Goal: Task Accomplishment & Management: Complete application form

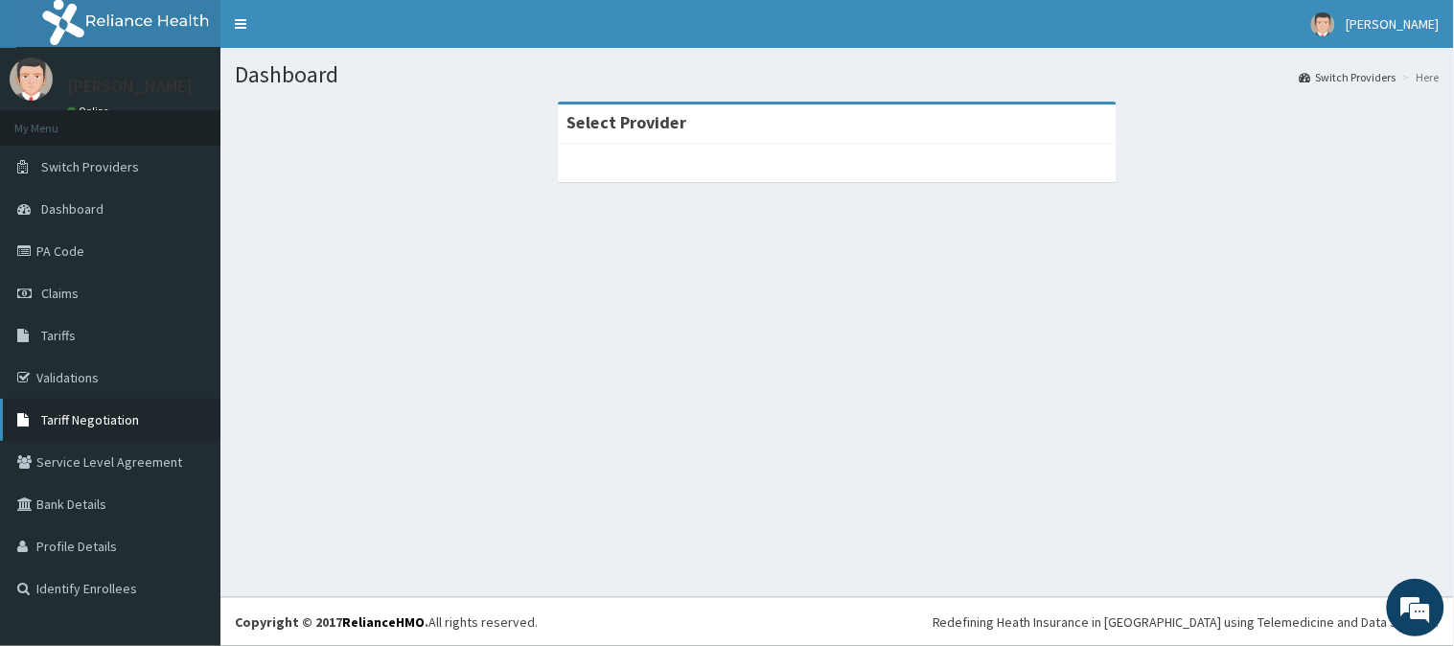
click at [110, 418] on span "Tariff Negotiation" at bounding box center [90, 419] width 98 height 17
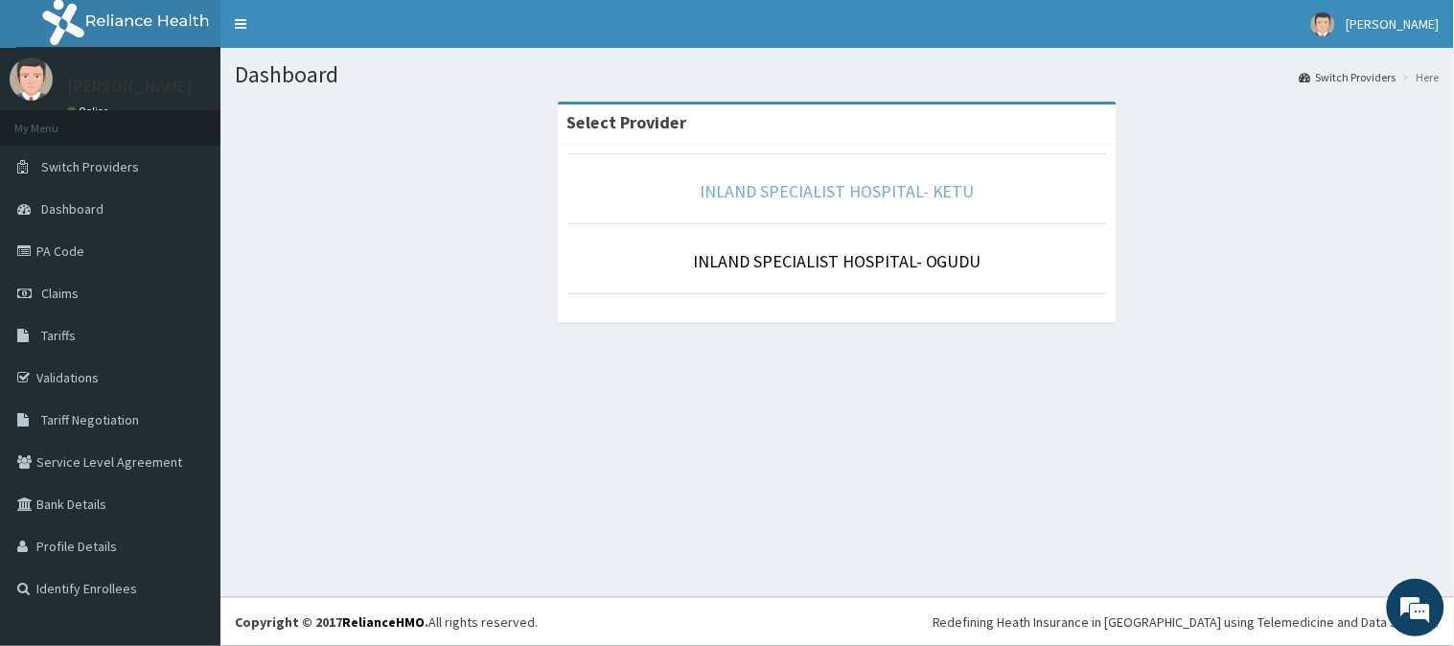
click at [797, 192] on link "INLAND SPECIALIST HOSPITAL- KETU" at bounding box center [836, 191] width 275 height 22
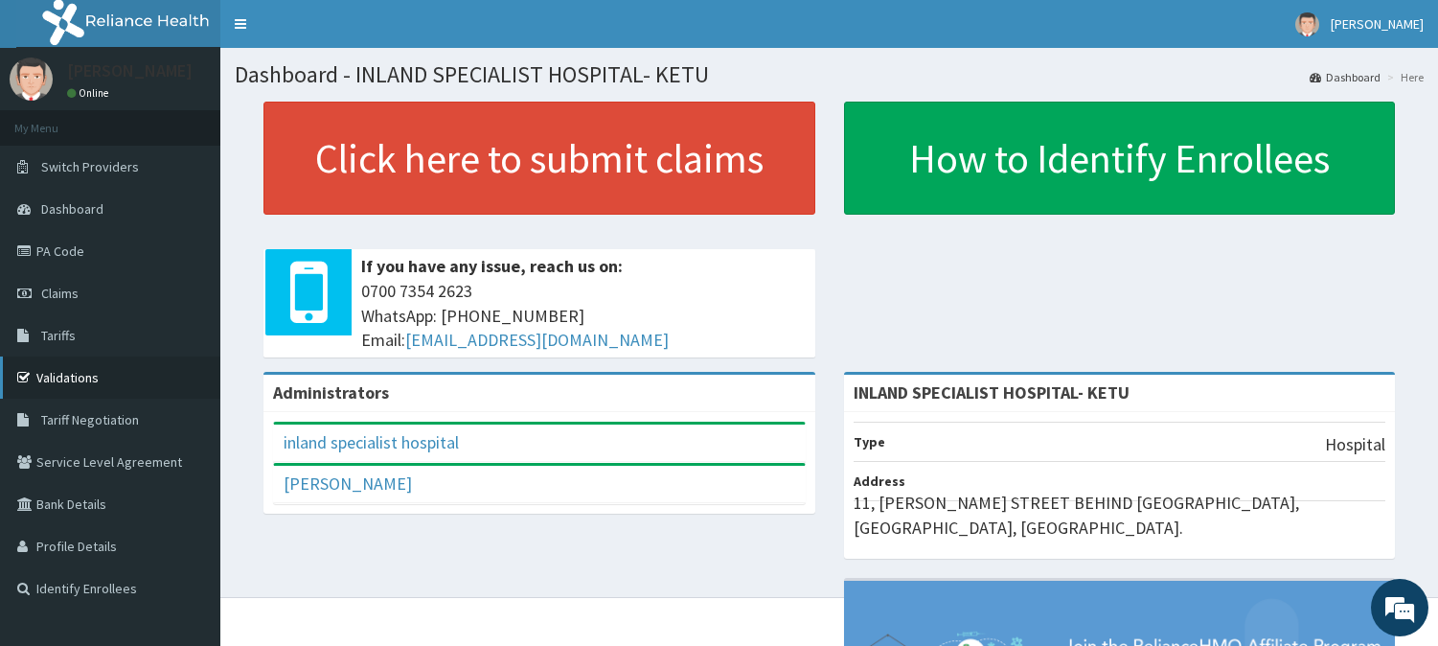
click at [62, 381] on link "Validations" at bounding box center [110, 377] width 220 height 42
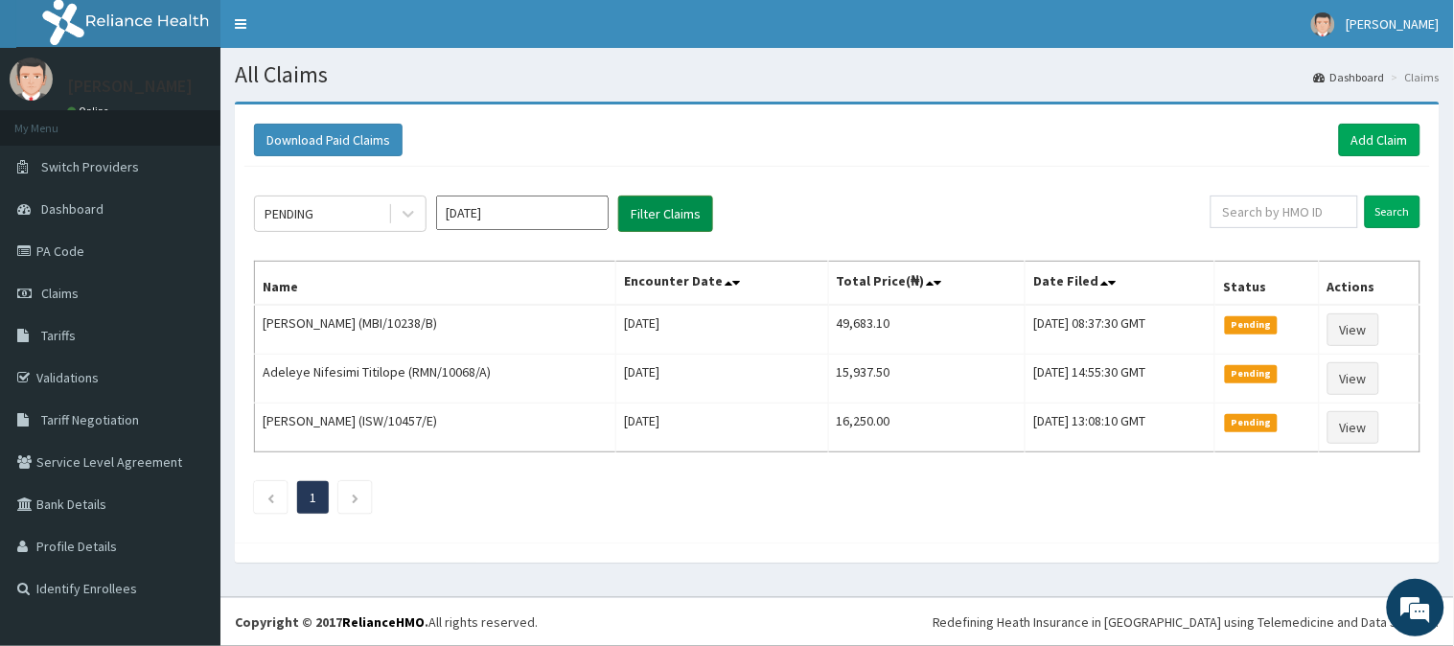
click at [659, 216] on button "Filter Claims" at bounding box center [665, 213] width 95 height 36
click at [661, 216] on button "Filter Claims" at bounding box center [665, 213] width 95 height 36
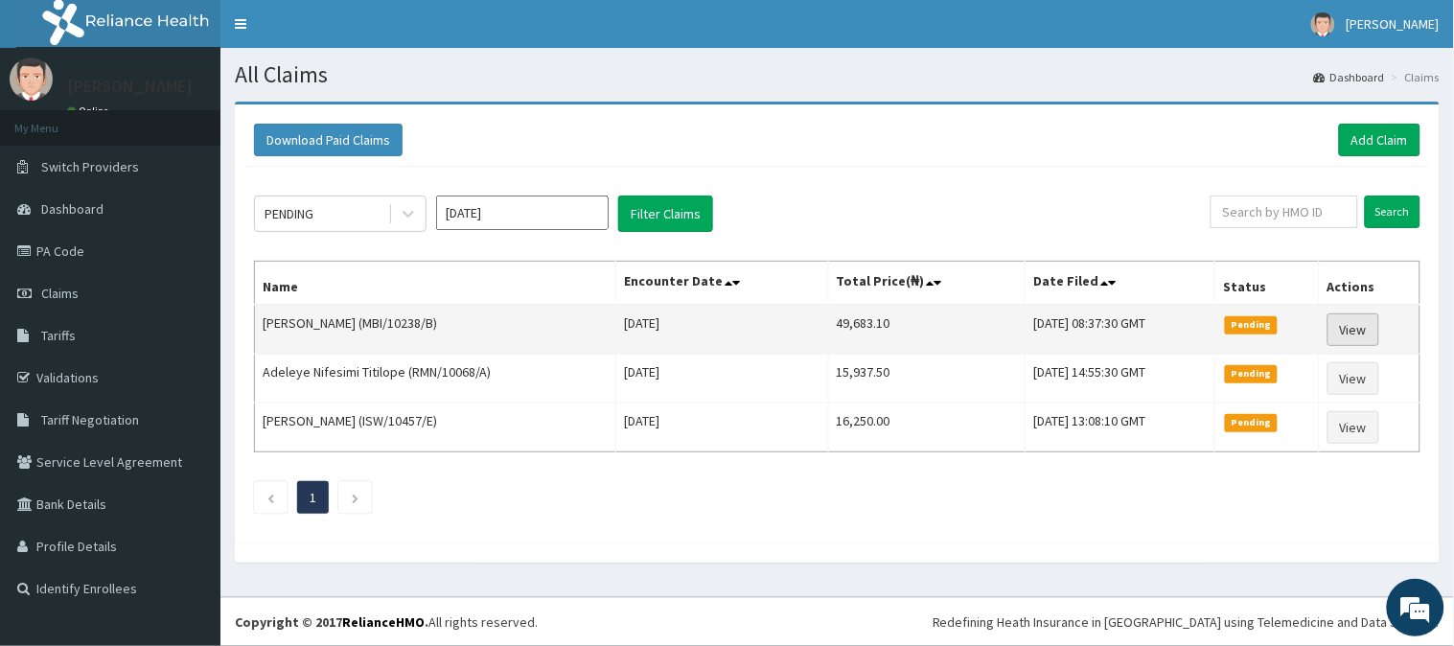
click at [1370, 326] on link "View" at bounding box center [1353, 329] width 52 height 33
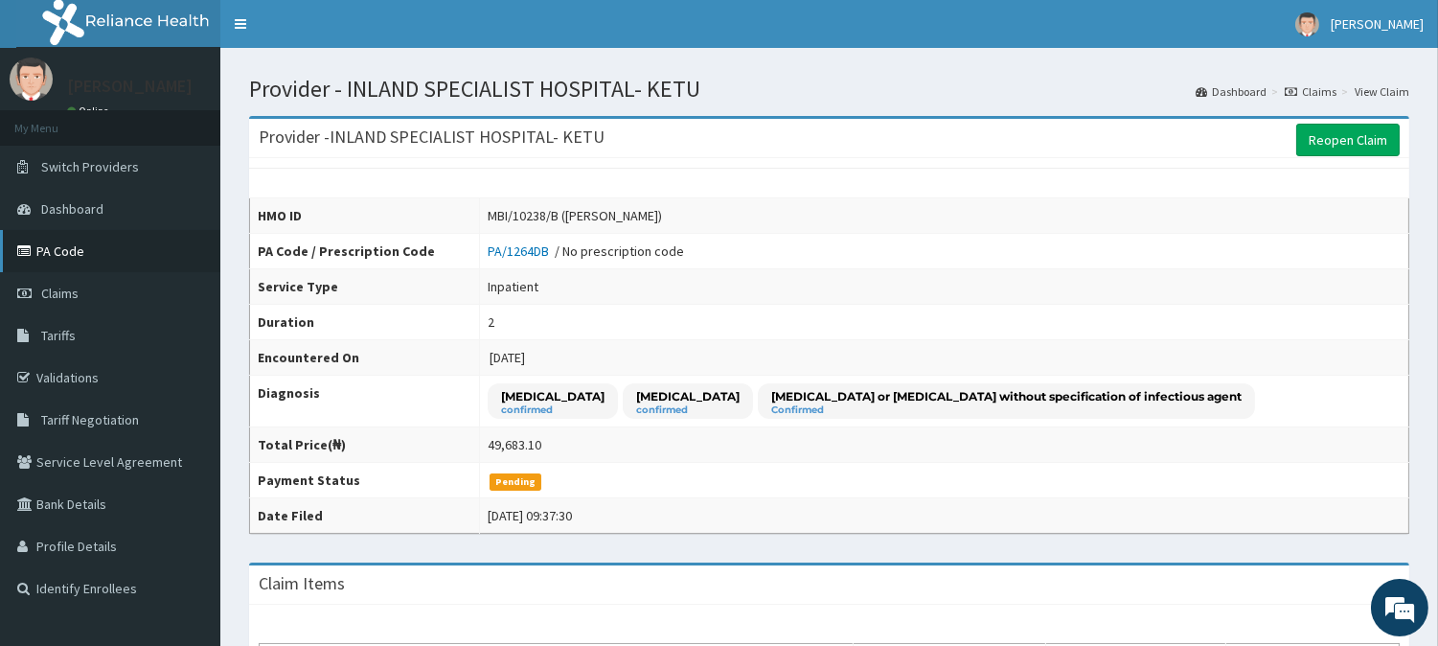
click at [70, 253] on link "PA Code" at bounding box center [110, 251] width 220 height 42
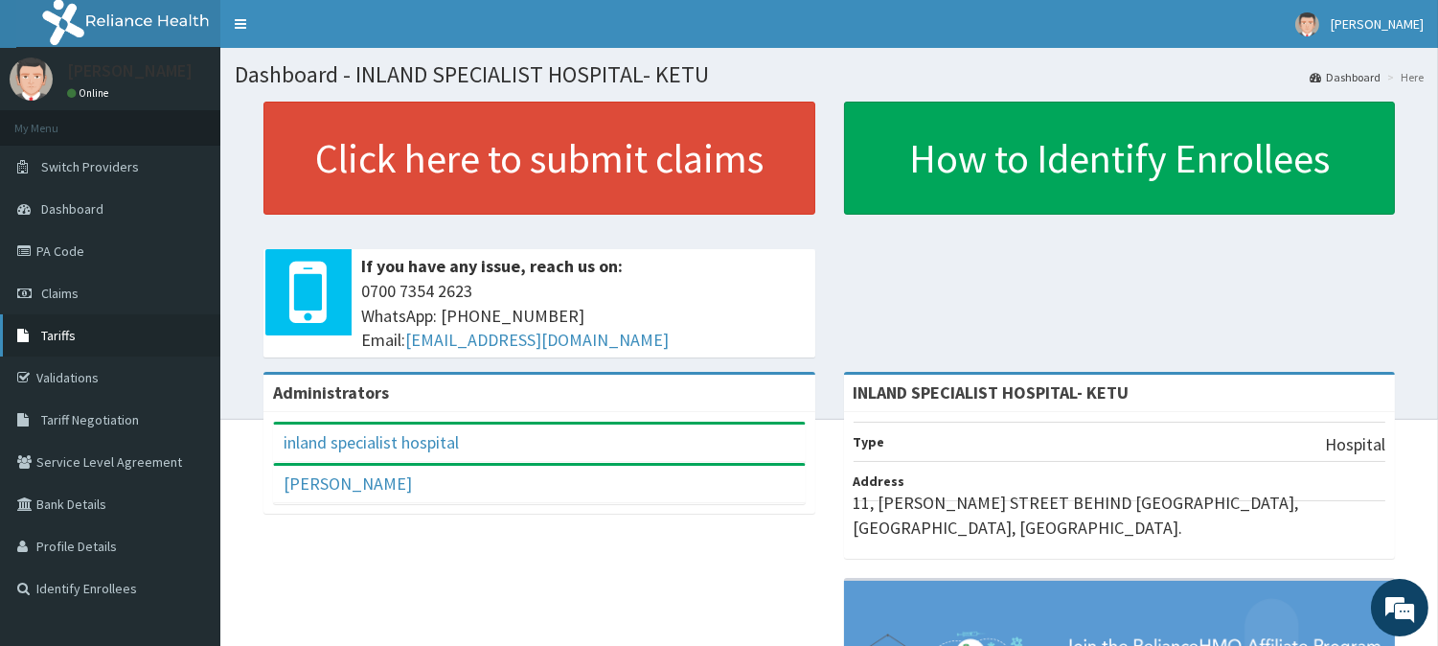
click at [79, 333] on link "Tariffs" at bounding box center [110, 335] width 220 height 42
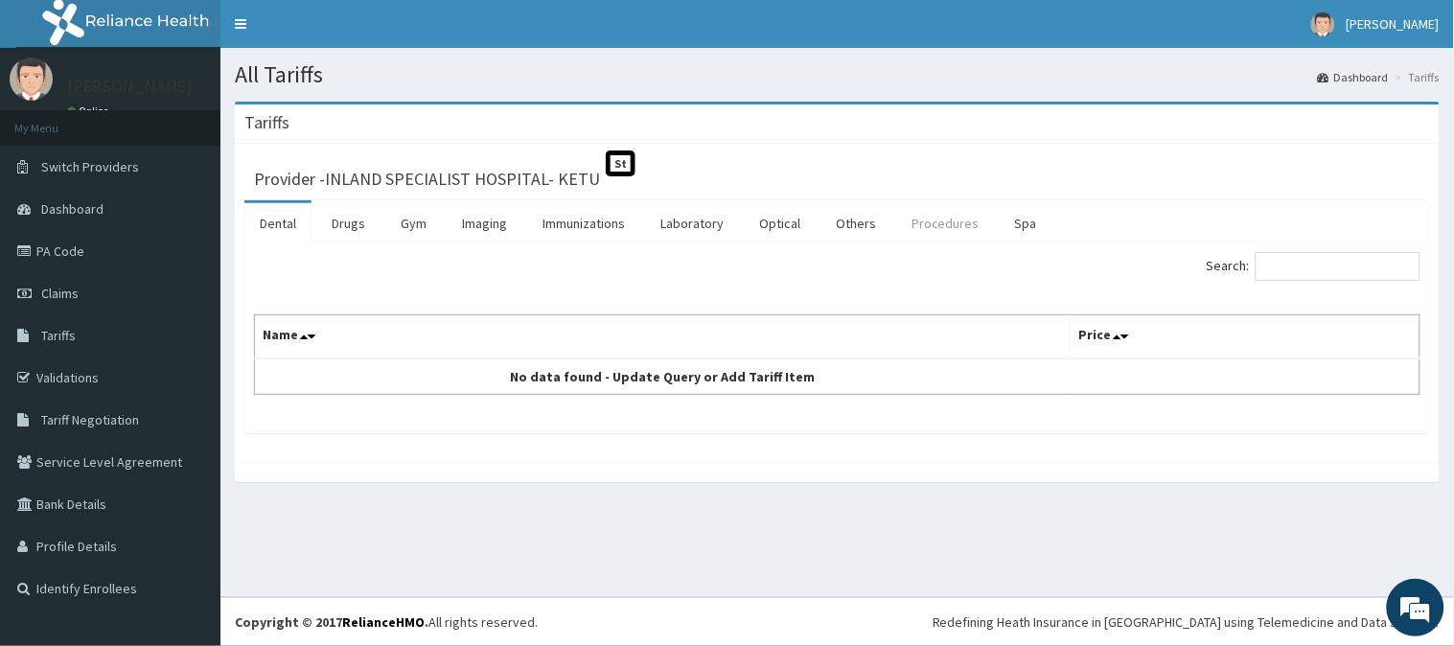
click at [947, 224] on link "Procedures" at bounding box center [945, 223] width 99 height 40
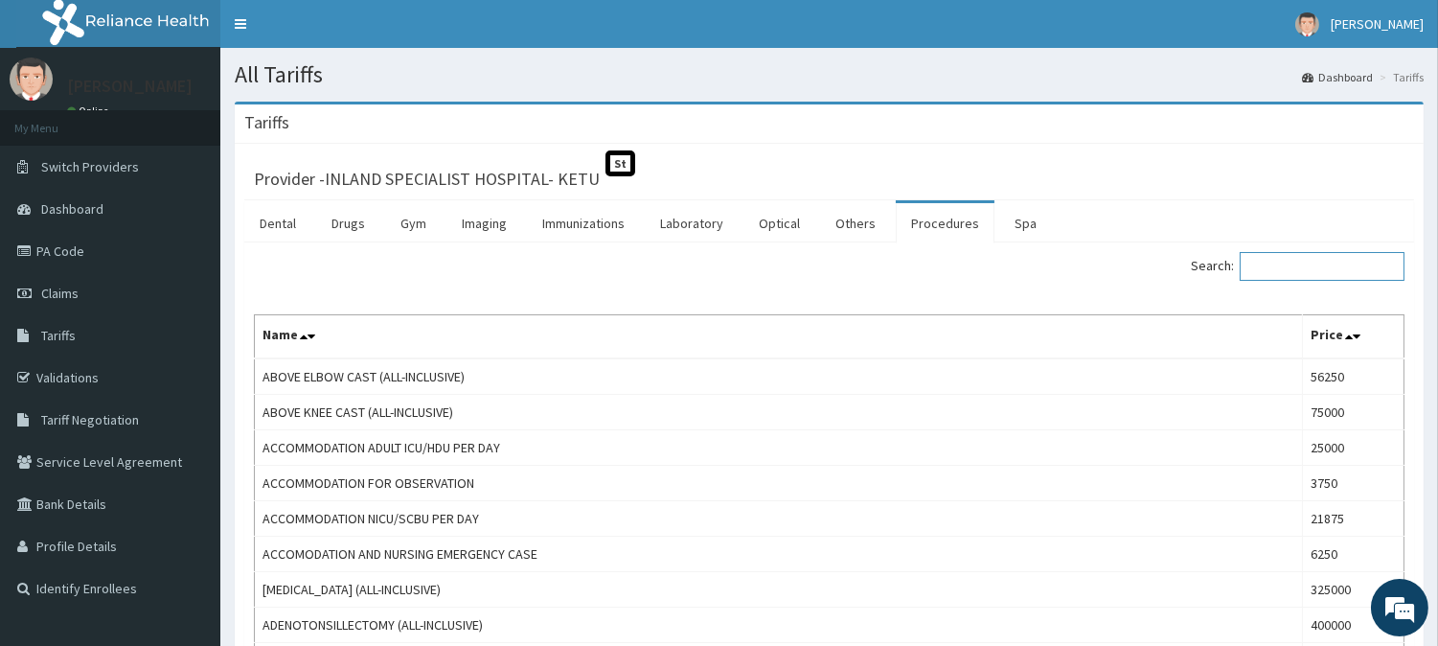
click at [1282, 265] on input "Search:" at bounding box center [1322, 266] width 165 height 29
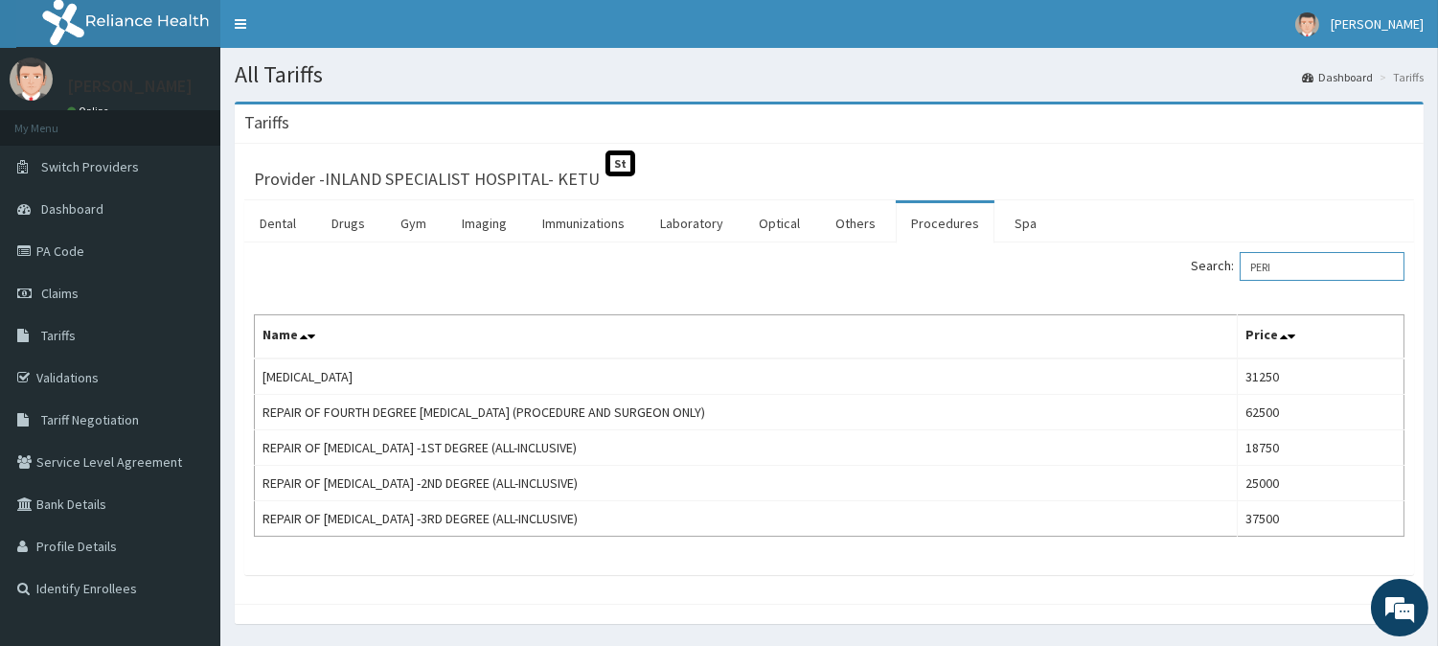
type input "PERI"
click at [49, 251] on link "PA Code" at bounding box center [110, 251] width 220 height 42
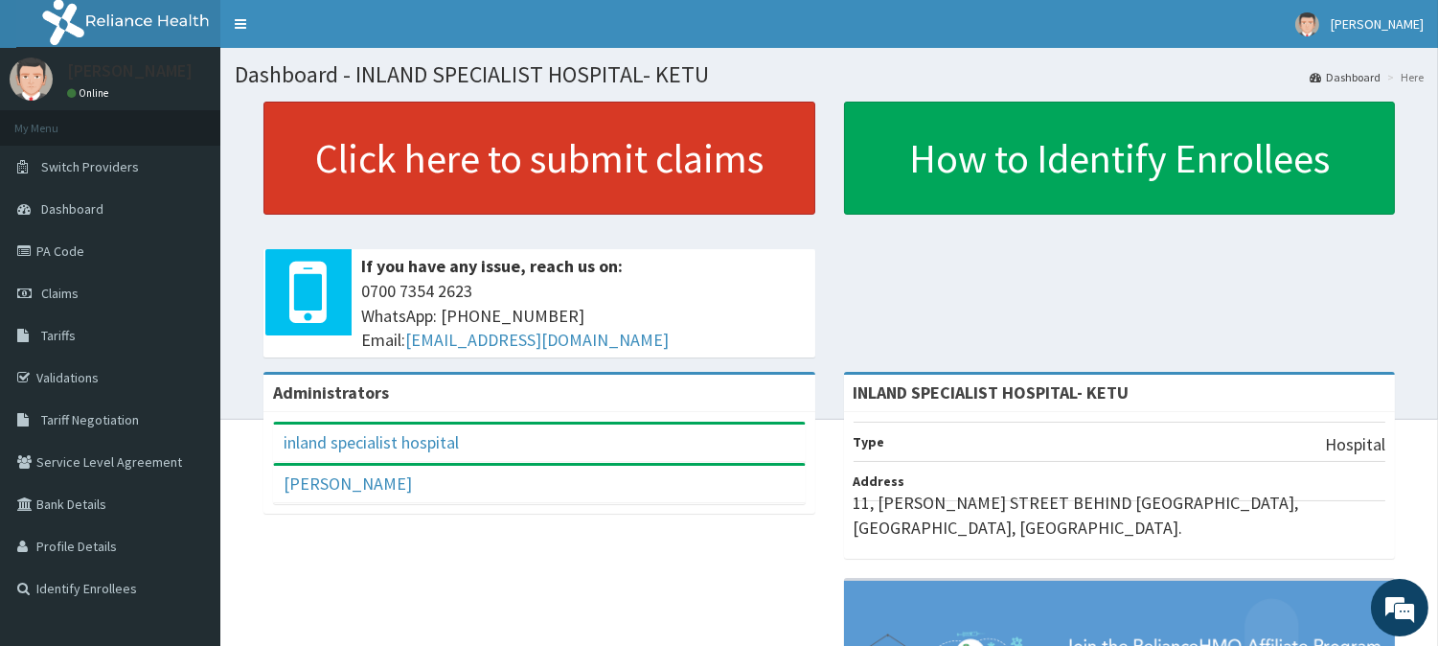
click at [487, 165] on link "Click here to submit claims" at bounding box center [540, 158] width 552 height 113
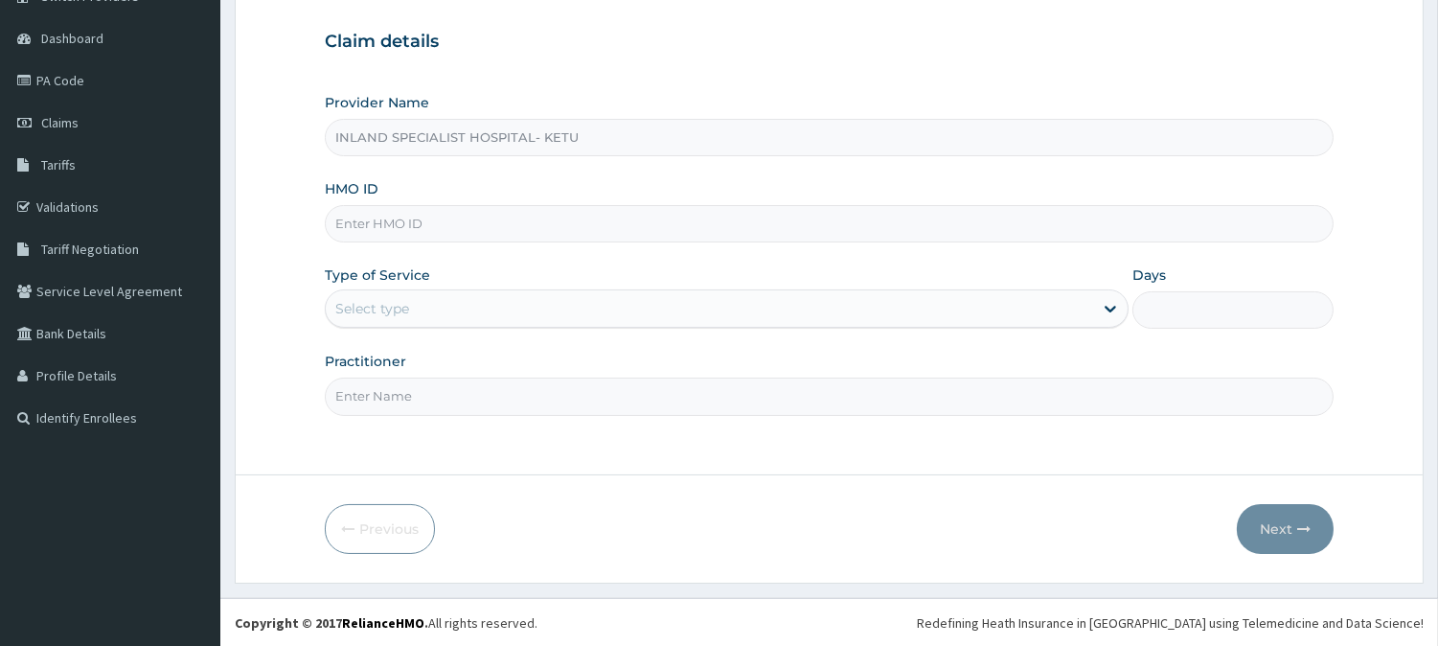
type input "INLAND SPECIALIST HOSPITAL- KETU"
paste input "PPY/10490/A"
type input "PPY/10490/A"
drag, startPoint x: 444, startPoint y: 224, endPoint x: 493, endPoint y: 406, distance: 188.8
click at [493, 406] on input "Practitioner" at bounding box center [829, 396] width 1009 height 37
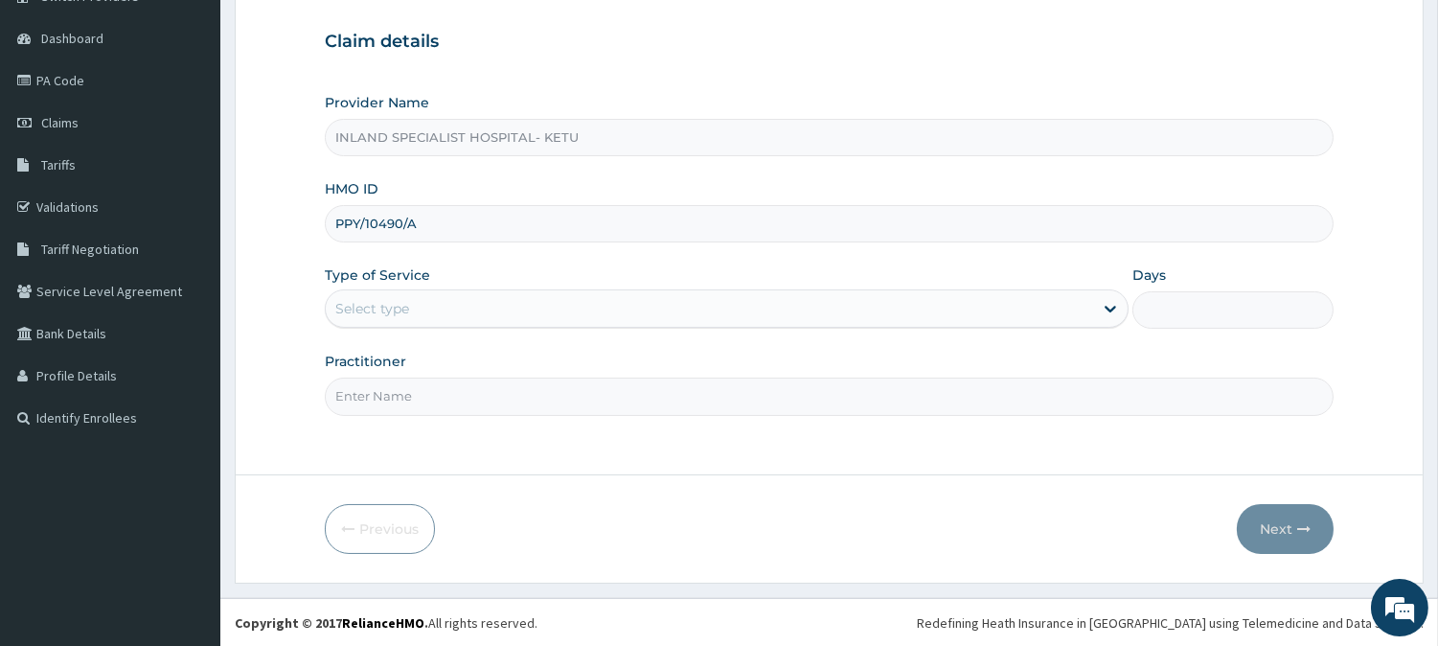
click at [383, 319] on div "Select type" at bounding box center [710, 308] width 768 height 31
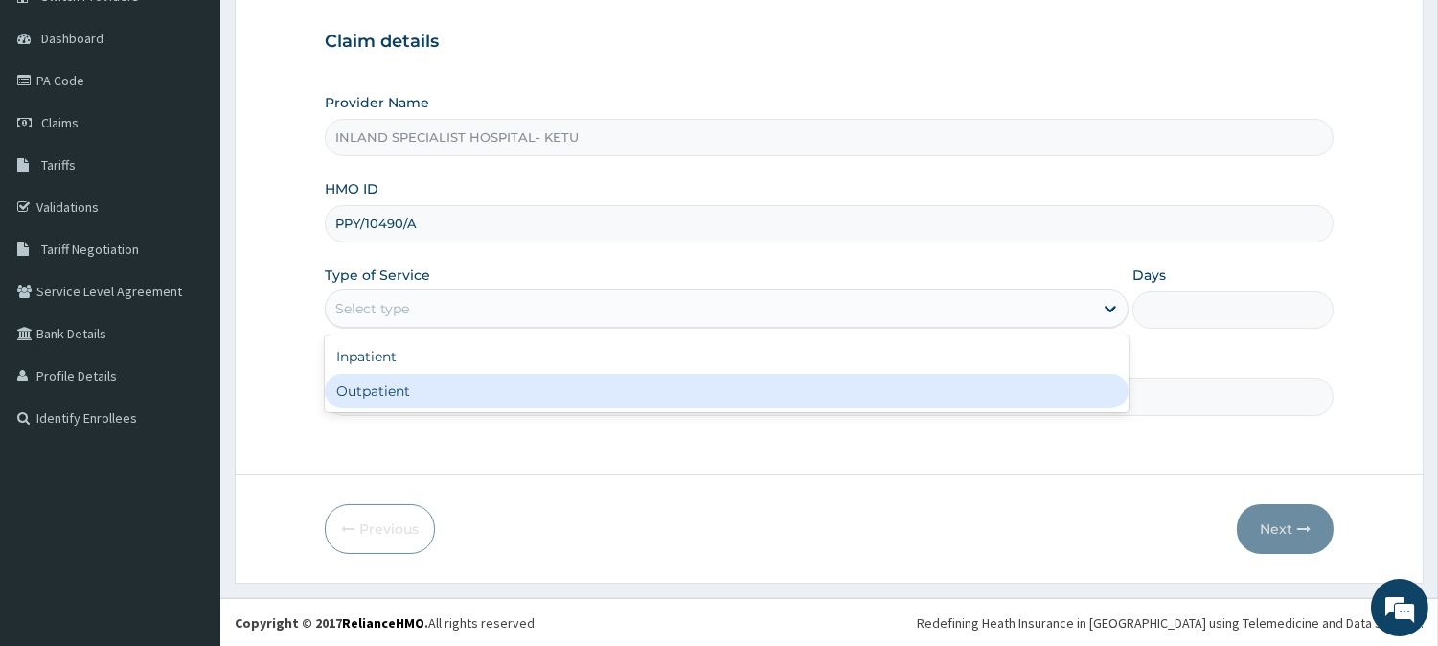
click at [391, 398] on div "Outpatient" at bounding box center [727, 391] width 804 height 34
type input "1"
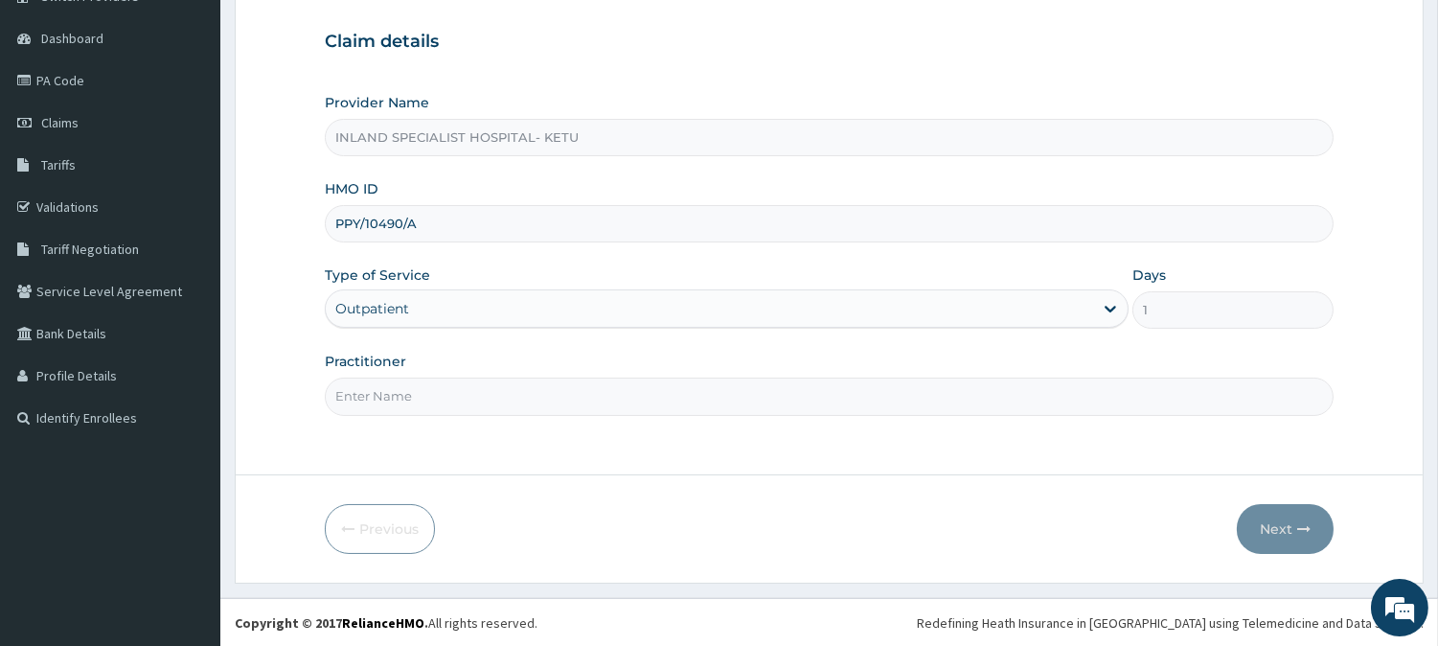
click at [394, 404] on input "Practitioner" at bounding box center [829, 396] width 1009 height 37
type input "DR OLU"
click at [1295, 528] on button "Next" at bounding box center [1285, 529] width 97 height 50
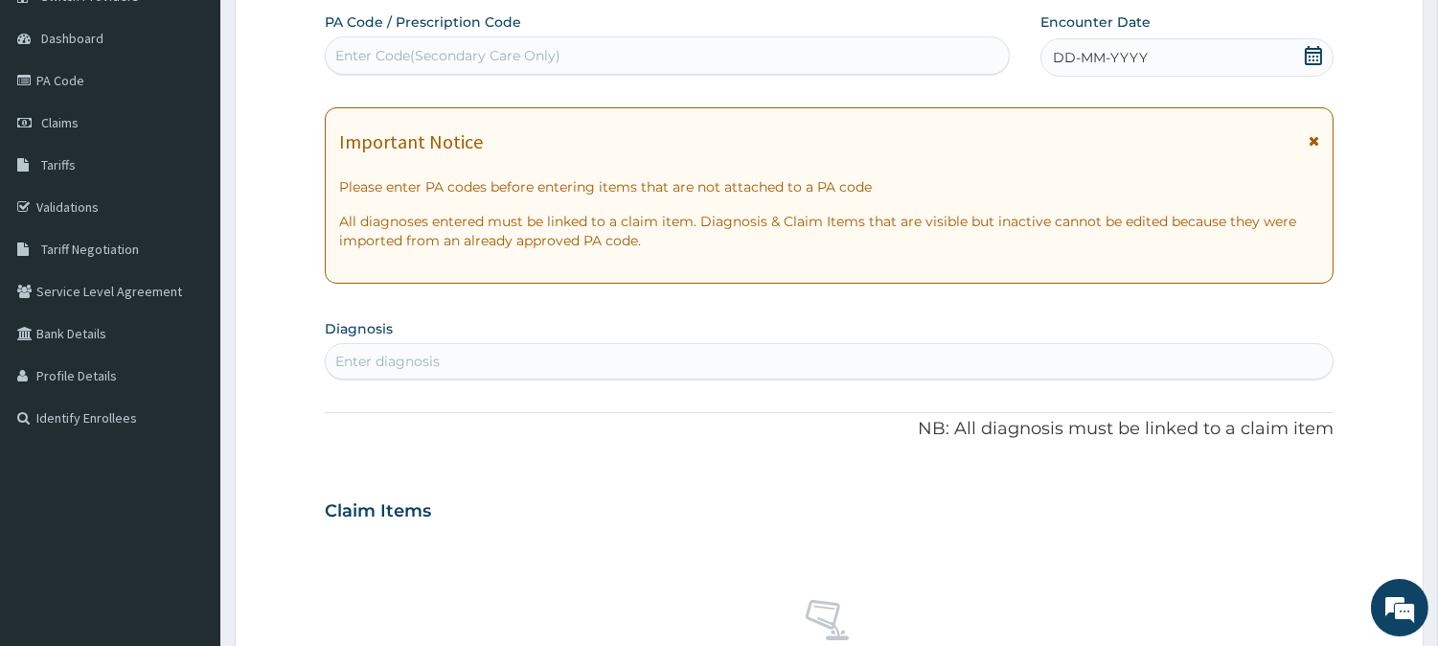
click at [1298, 532] on div "Claim Items No claim item" at bounding box center [829, 619] width 1009 height 275
click at [1270, 522] on div "Claim Items" at bounding box center [829, 507] width 1009 height 50
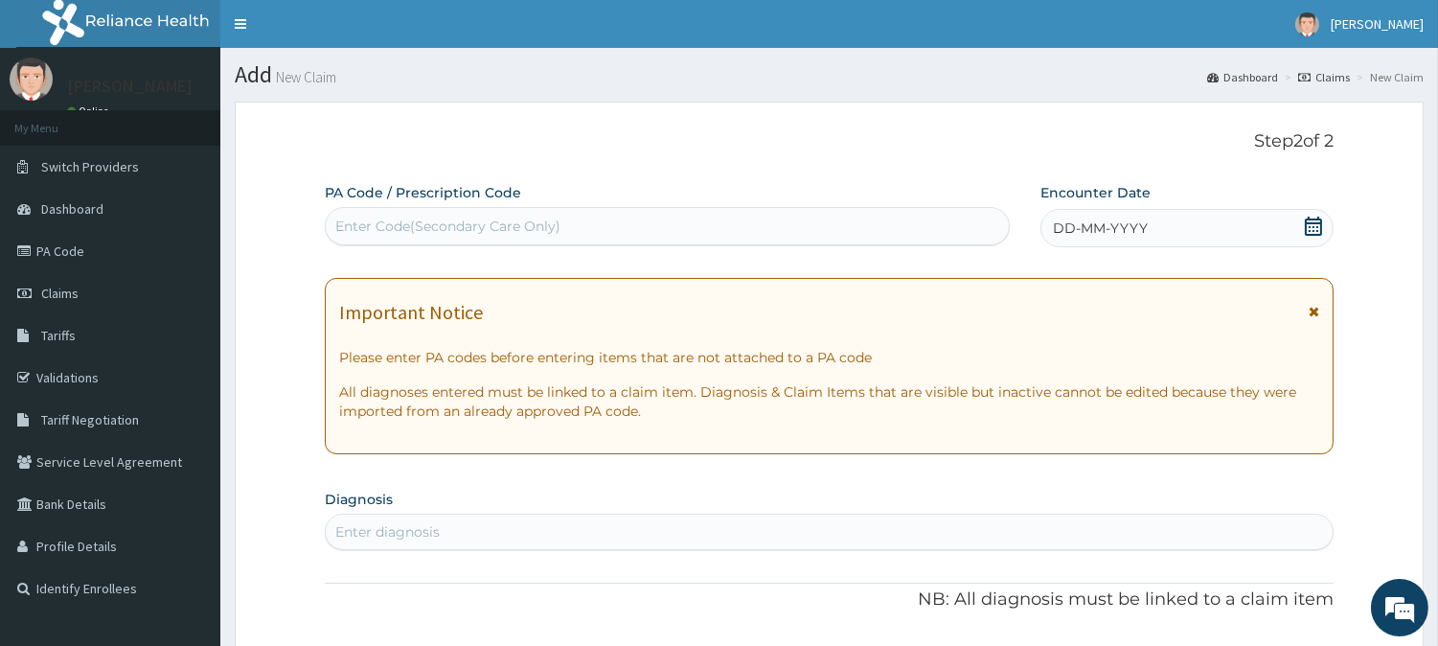
click at [1318, 223] on icon at bounding box center [1313, 226] width 17 height 19
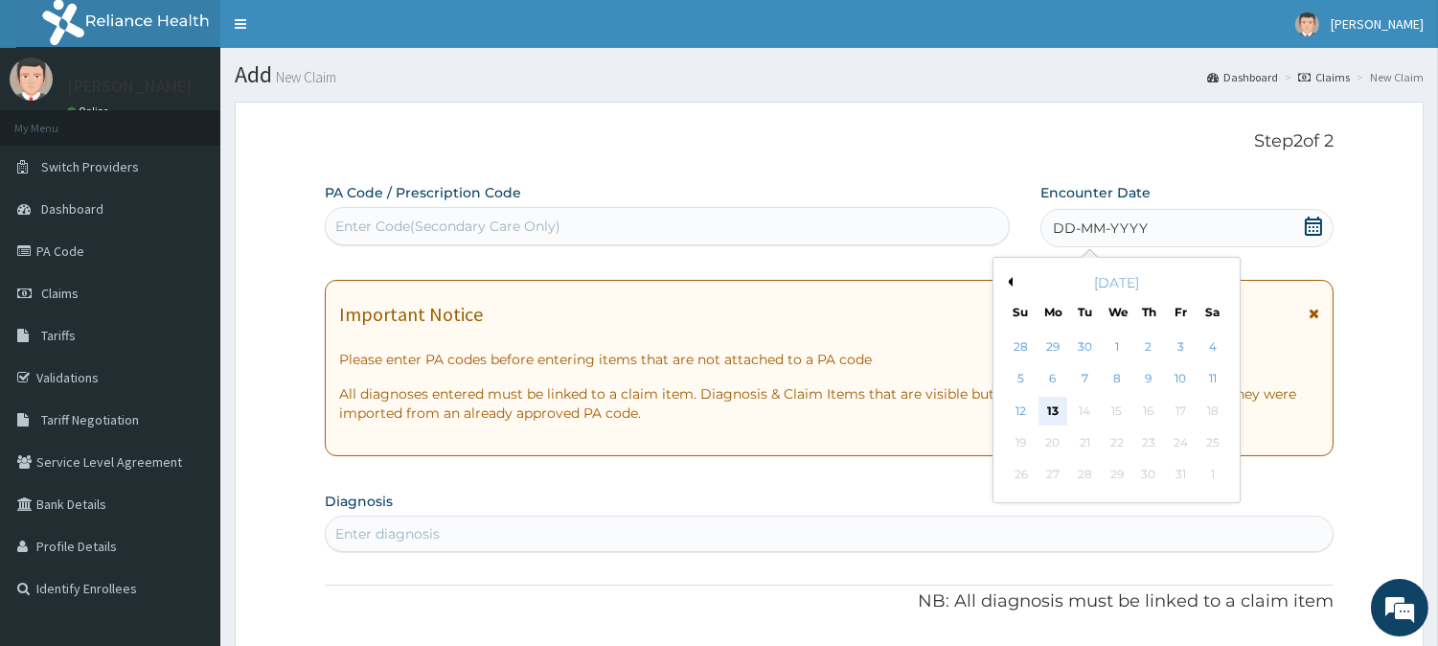
click at [1050, 409] on div "13" at bounding box center [1053, 411] width 29 height 29
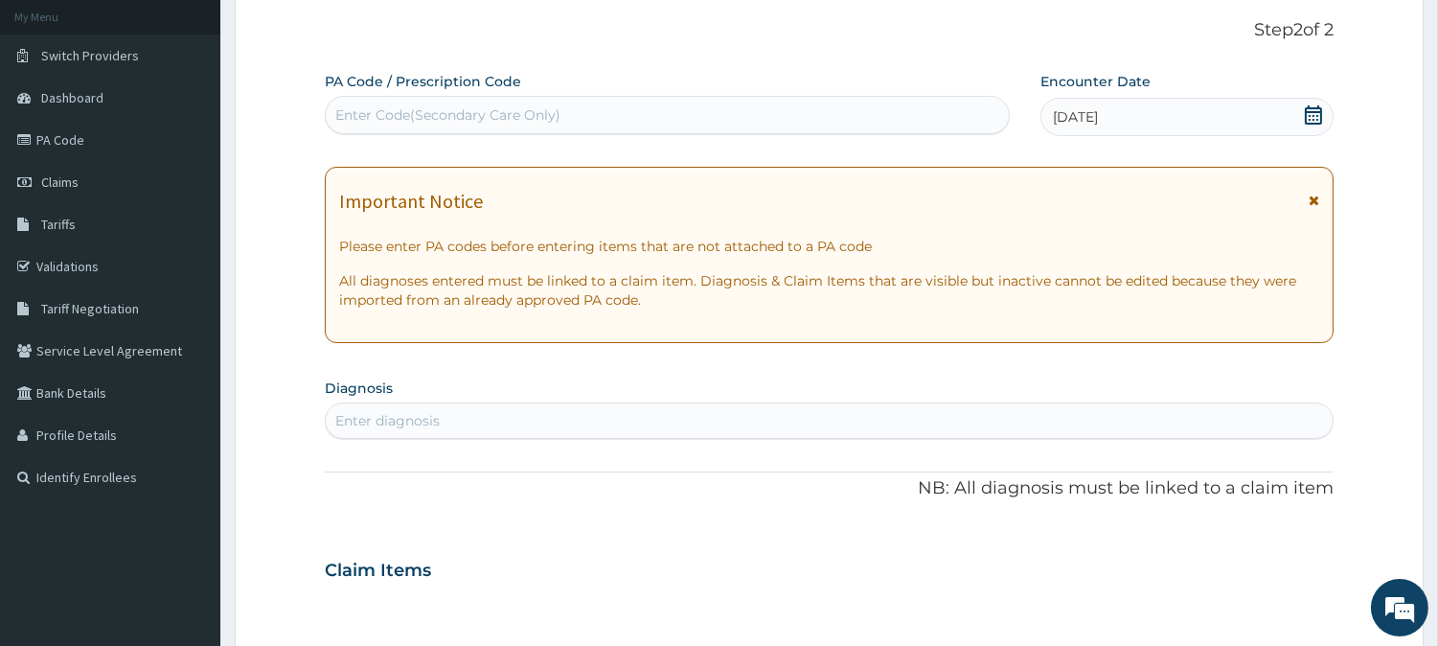
scroll to position [213, 0]
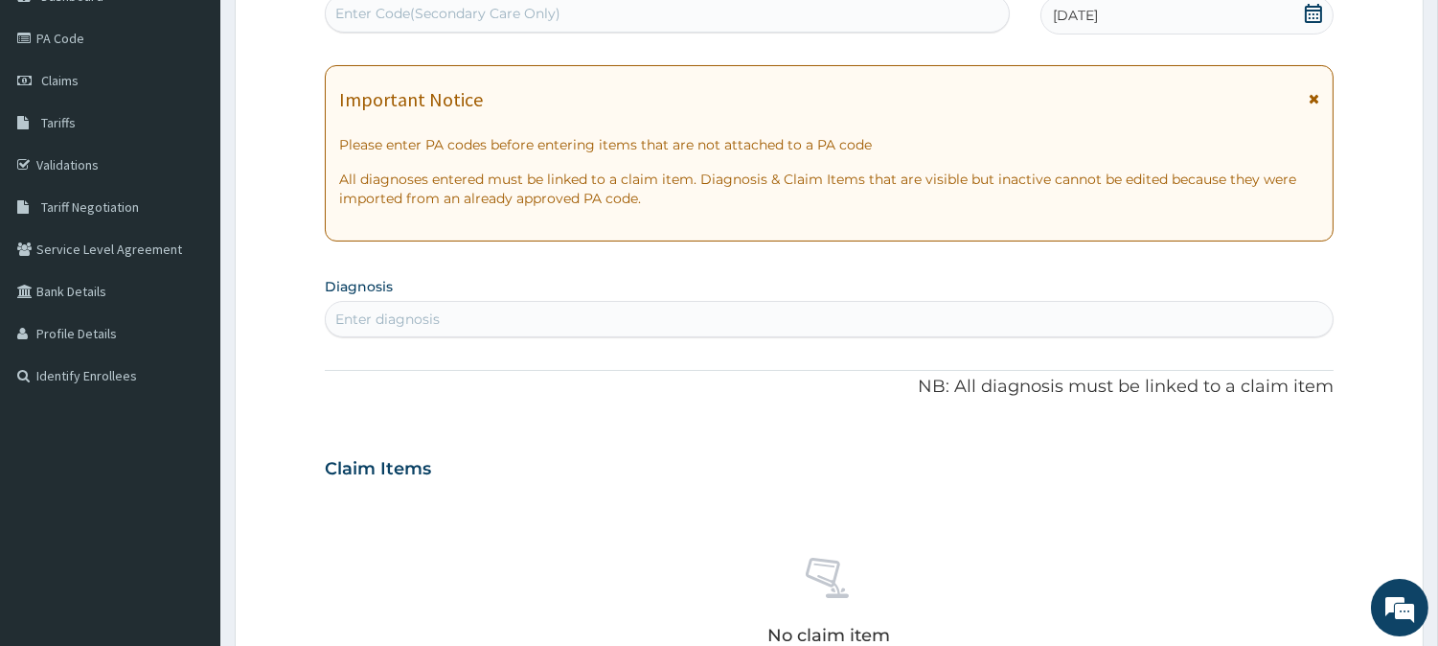
click at [408, 309] on div "Enter diagnosis" at bounding box center [387, 318] width 104 height 19
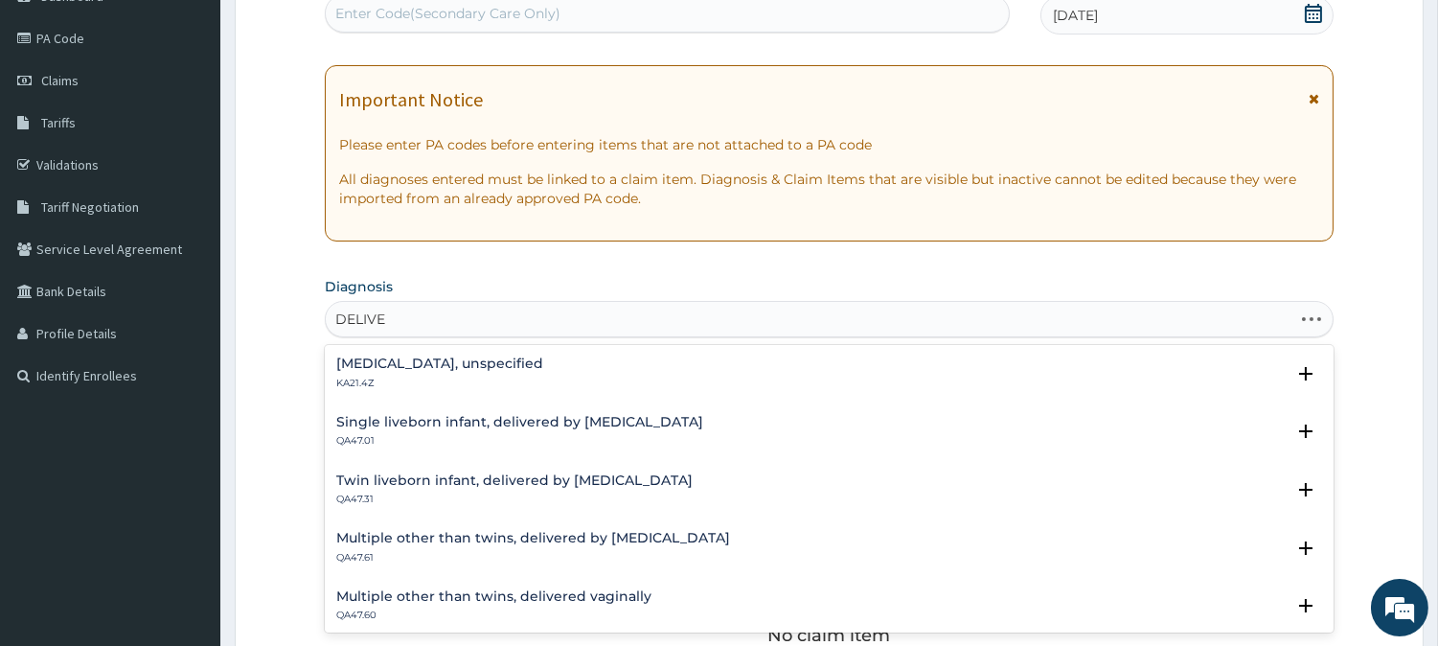
type input "DELIVER"
click at [400, 372] on div "Preterm newborn, unspecified KA21.4Z" at bounding box center [439, 373] width 207 height 34
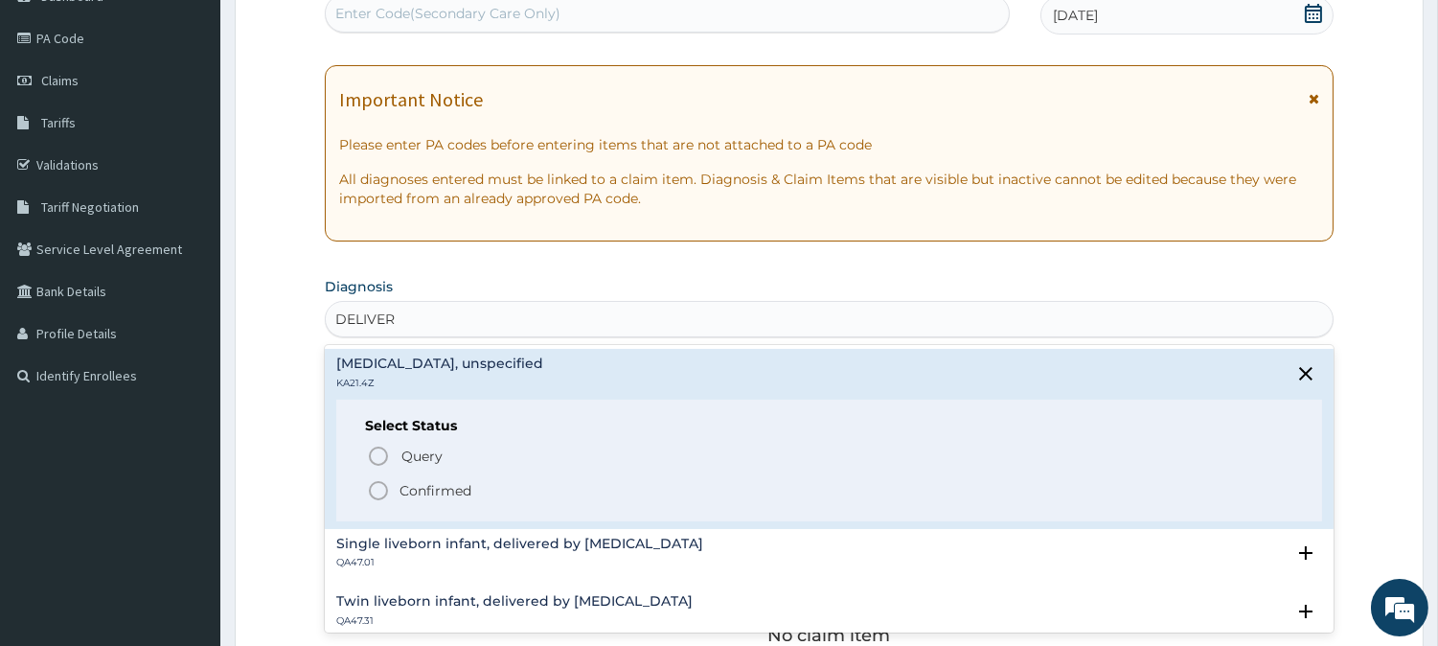
click at [378, 487] on icon "status option filled" at bounding box center [378, 490] width 23 height 23
click at [378, 487] on div "Claim Items" at bounding box center [829, 465] width 1009 height 50
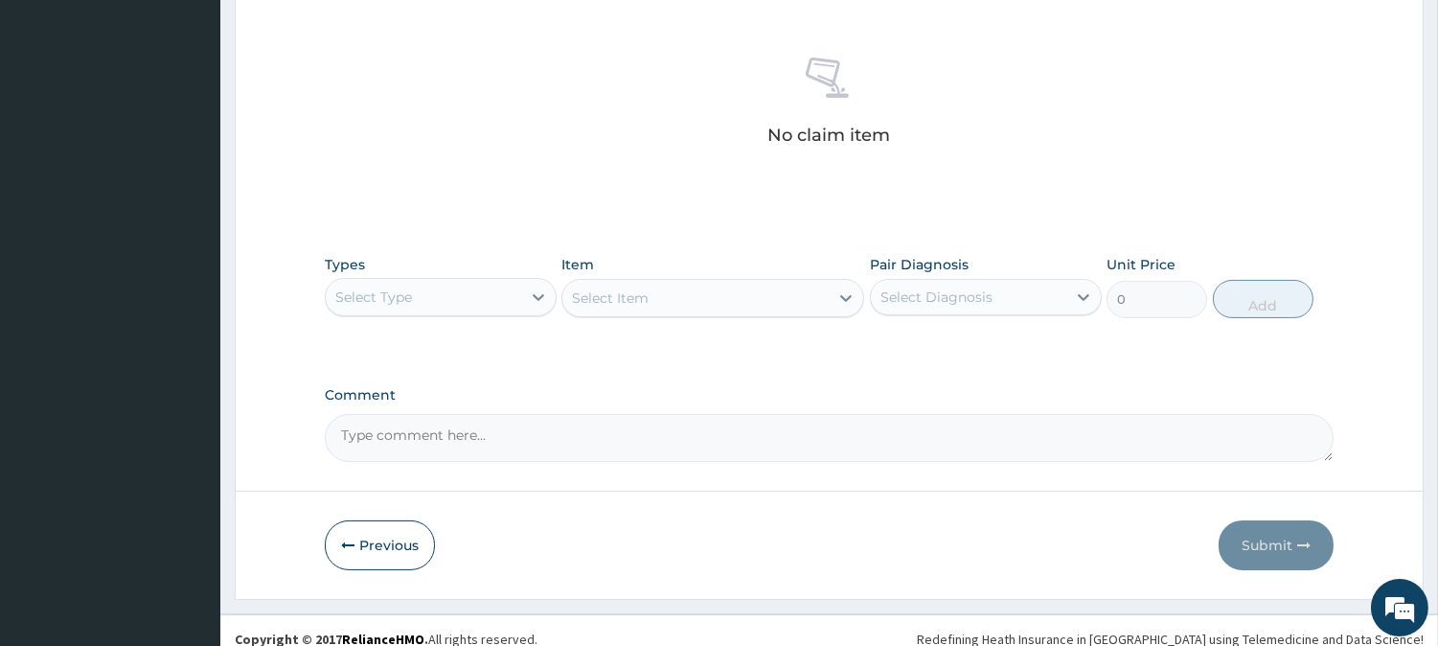
scroll to position [735, 0]
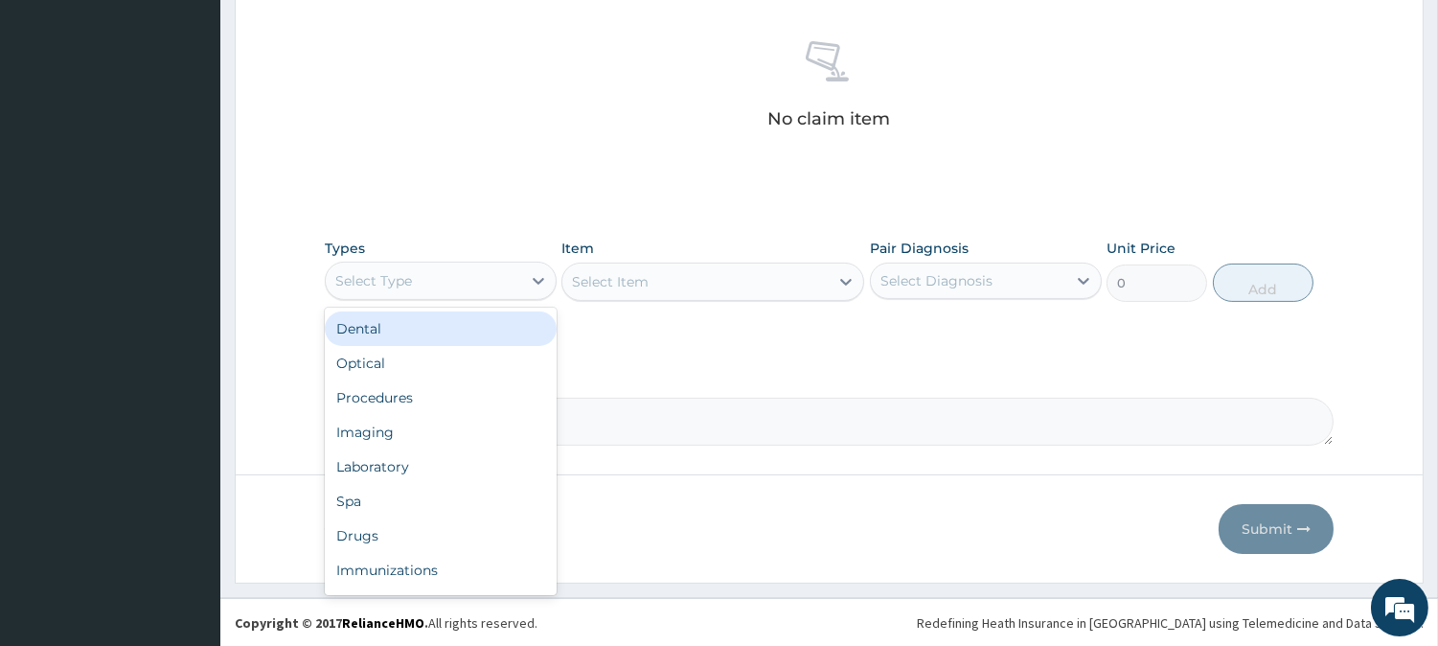
click at [466, 282] on div "Select Type" at bounding box center [423, 280] width 195 height 31
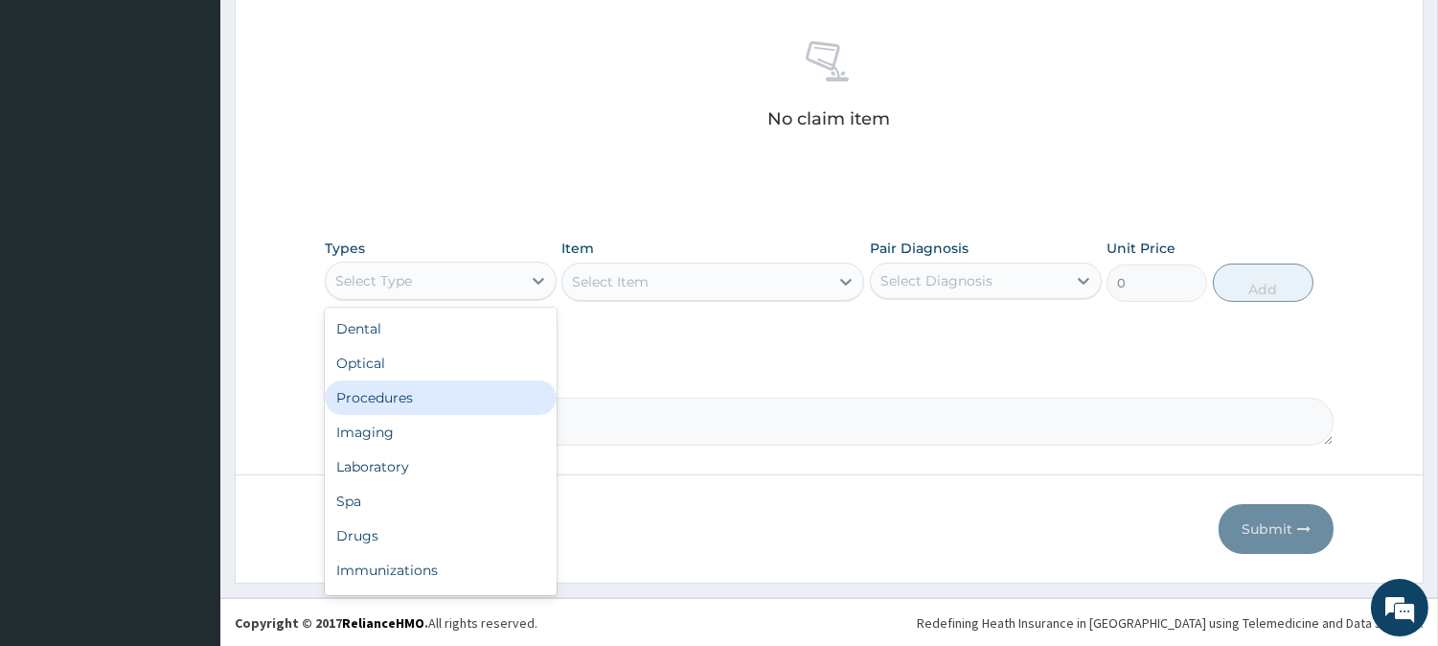
click at [394, 396] on div "Procedures" at bounding box center [441, 397] width 232 height 34
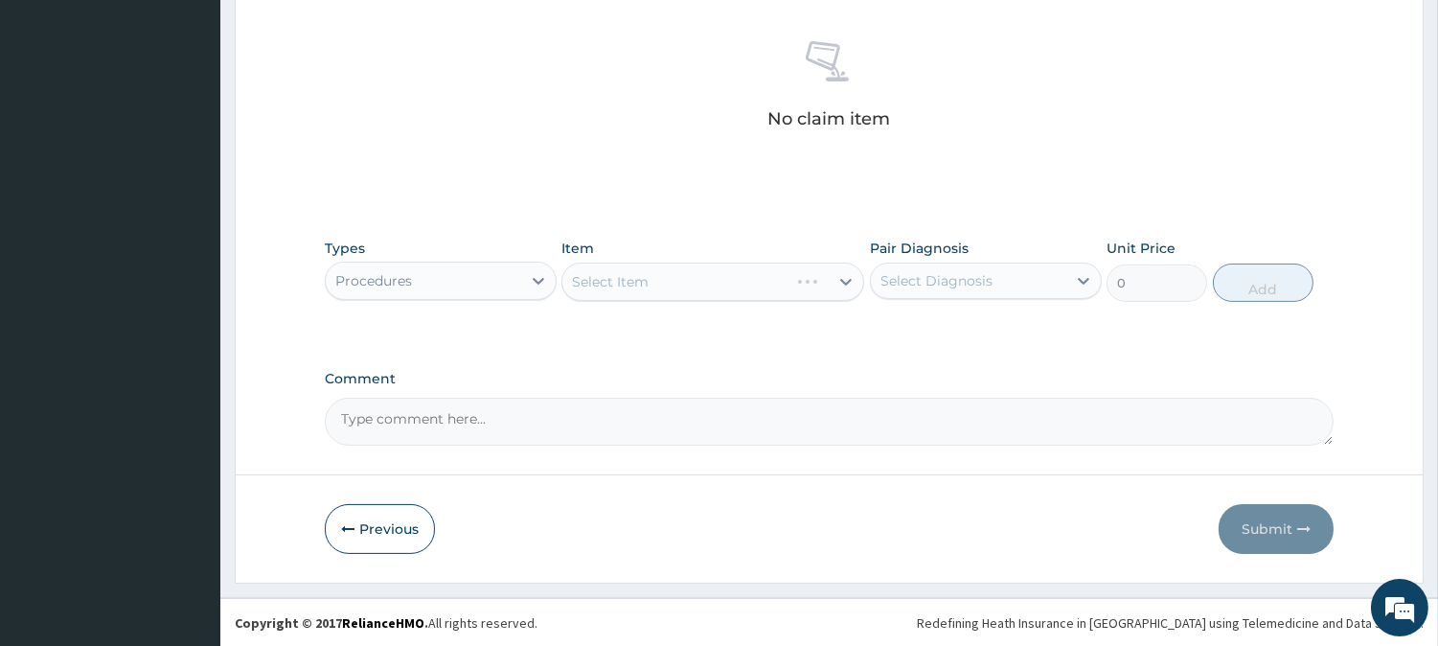
click at [398, 389] on div "Comment" at bounding box center [829, 408] width 1009 height 75
click at [691, 287] on div "Select Item" at bounding box center [713, 282] width 303 height 38
click at [717, 287] on div "Select Item" at bounding box center [713, 282] width 303 height 38
click at [690, 283] on div "Select Item" at bounding box center [713, 282] width 303 height 38
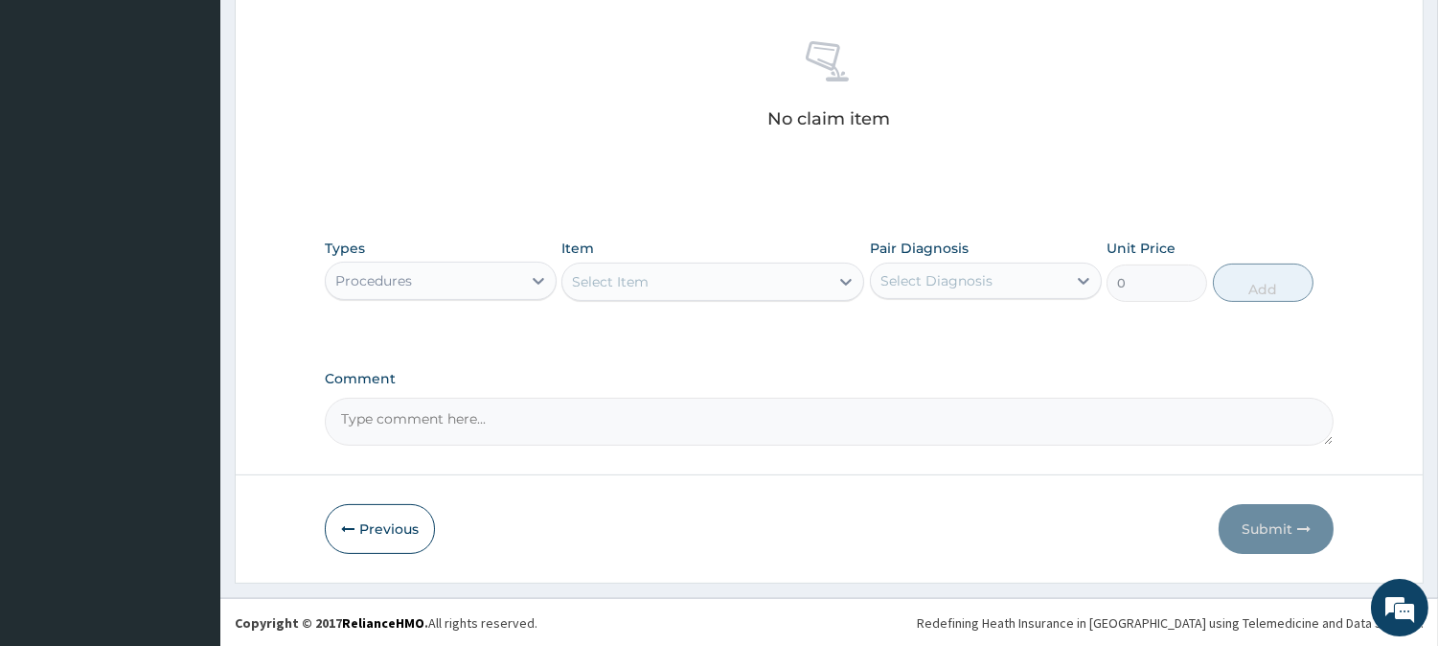
click at [696, 297] on div "Select Item" at bounding box center [713, 282] width 303 height 38
type input "PERINPE"
click at [636, 278] on div "Select Item" at bounding box center [695, 281] width 266 height 31
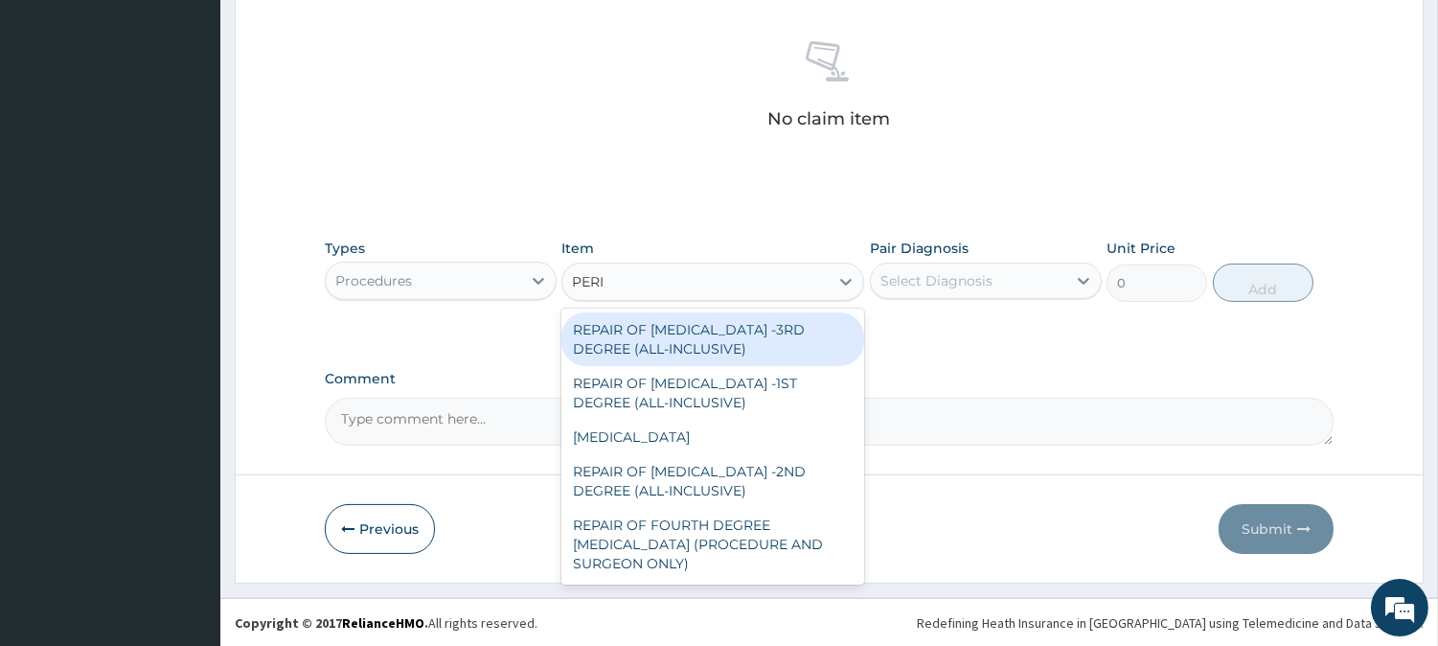
type input "PERIN"
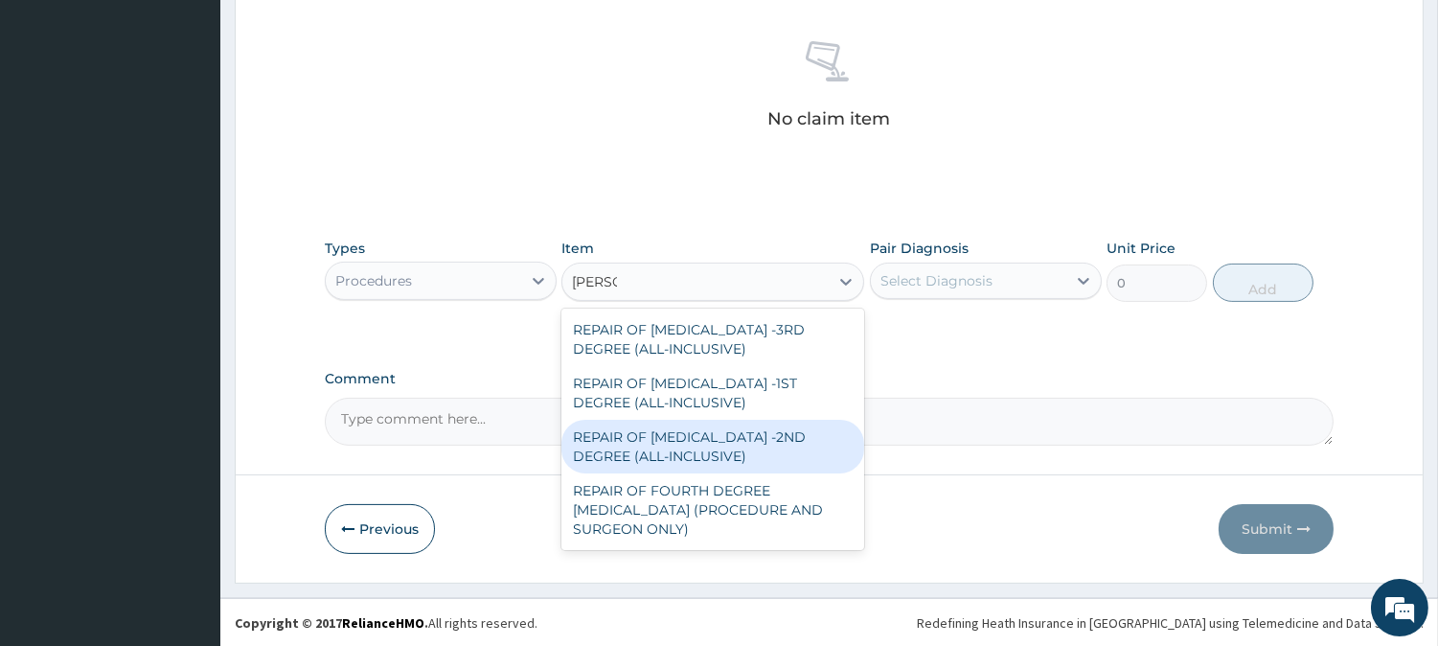
click at [702, 445] on div "REPAIR OF PERINEAL TEAR -2ND DEGREE (ALL-INCLUSIVE)" at bounding box center [713, 447] width 303 height 54
click at [702, 445] on textarea "Comment" at bounding box center [829, 422] width 1009 height 48
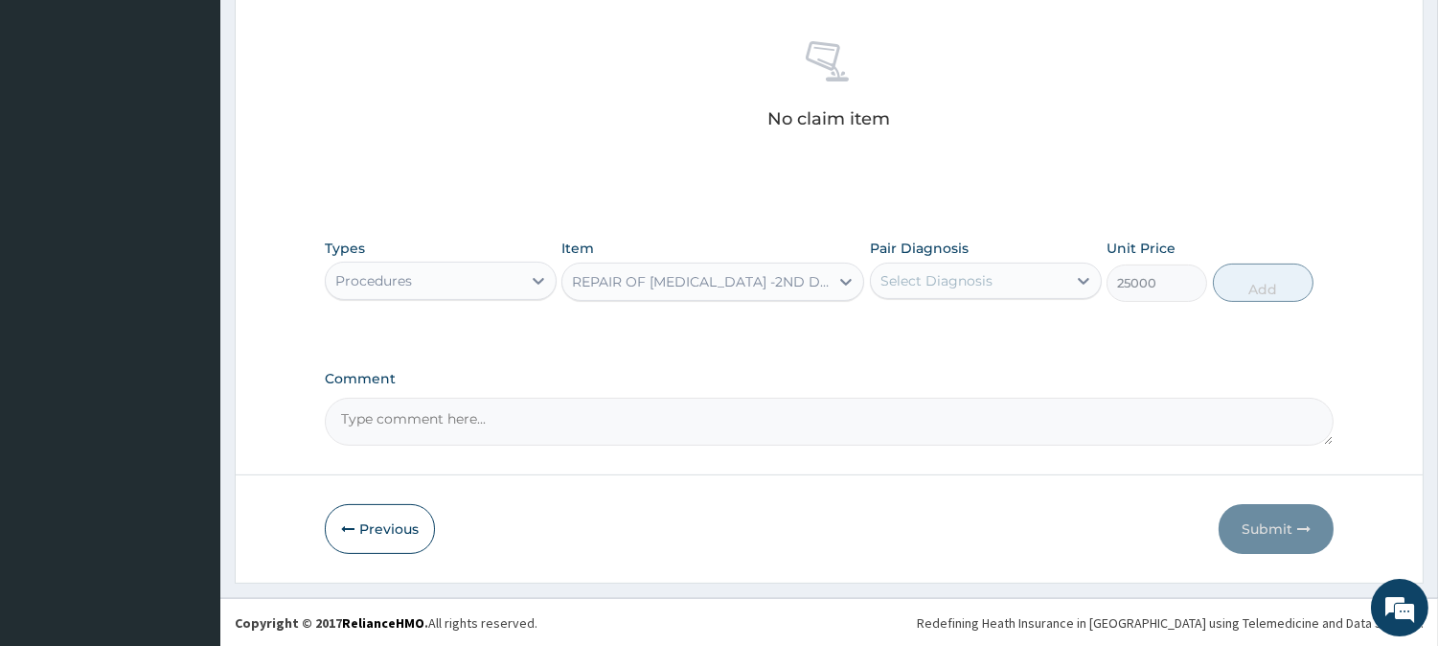
type input "25000"
click at [951, 272] on div "Select Diagnosis" at bounding box center [937, 280] width 112 height 19
click at [944, 276] on div "Select Diagnosis" at bounding box center [937, 280] width 112 height 19
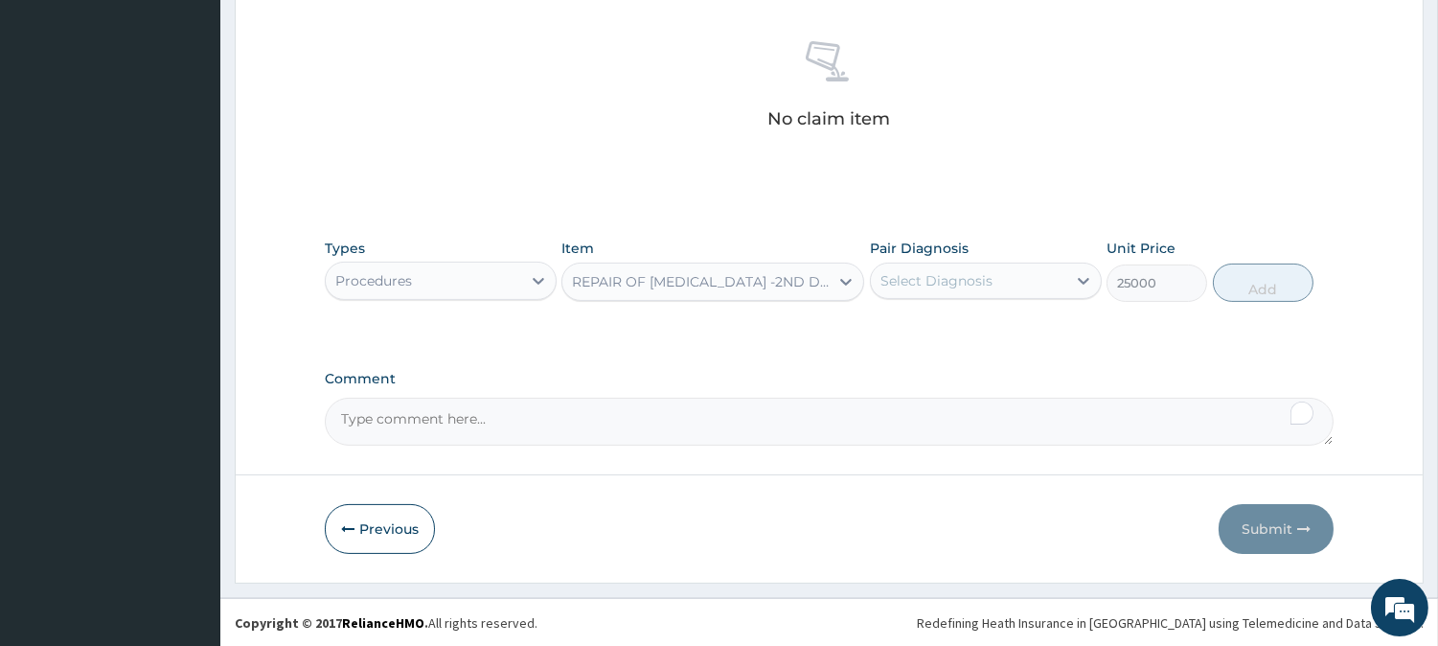
click at [944, 276] on div "Select Diagnosis" at bounding box center [937, 280] width 112 height 19
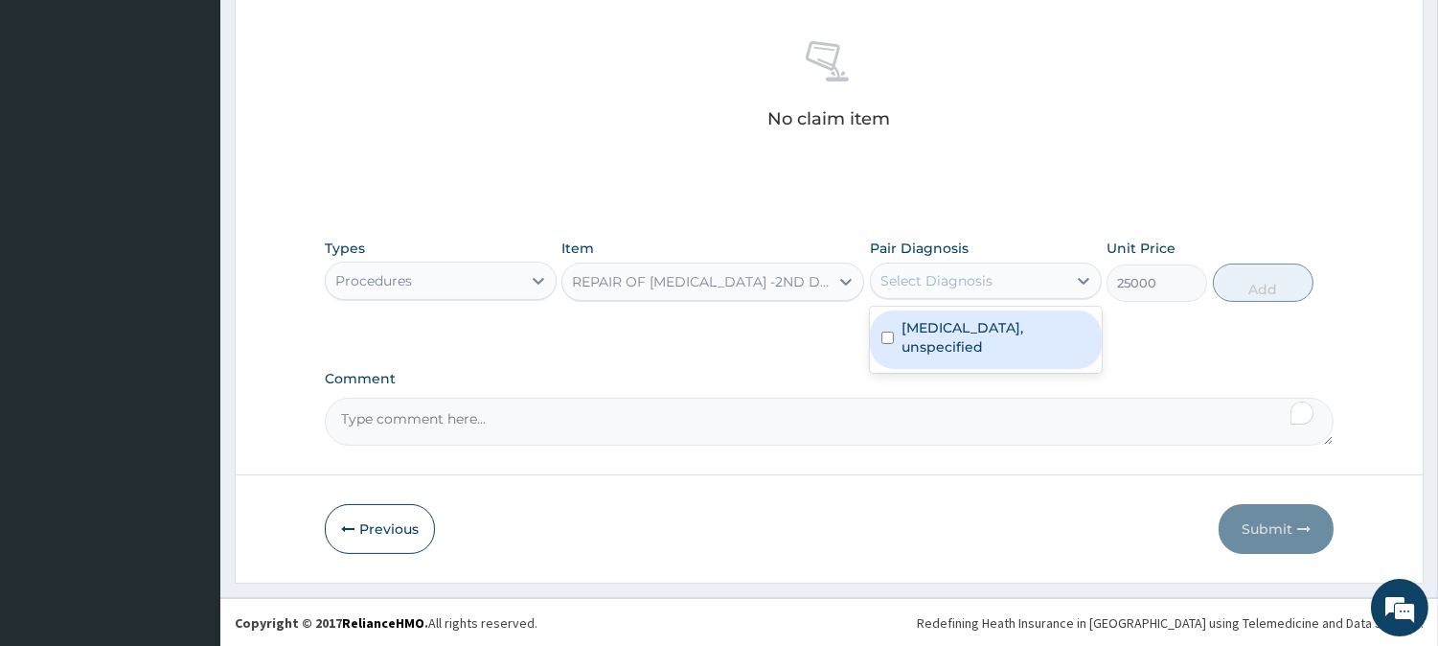
click at [944, 276] on div "Select Diagnosis" at bounding box center [937, 280] width 112 height 19
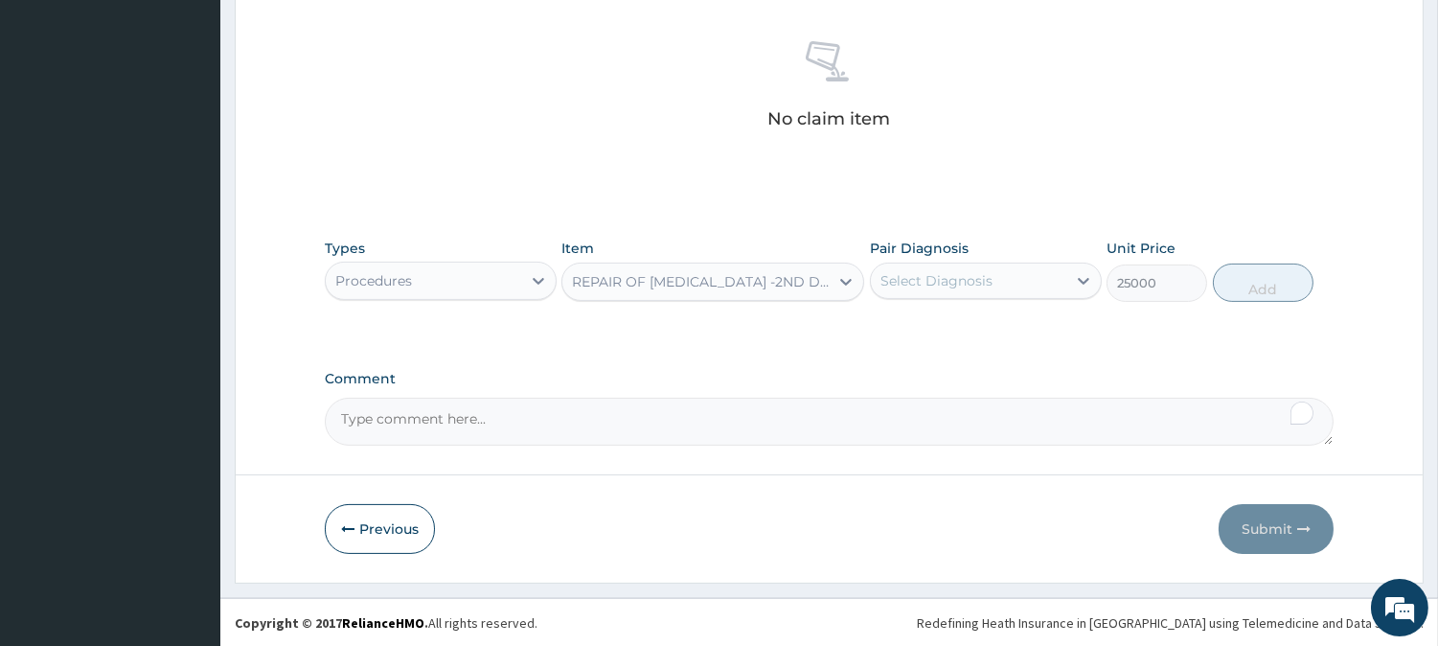
click at [947, 332] on div "Types Procedures Item REPAIR OF PERINEAL TEAR -2ND DEGREE (ALL-INCLUSIVE) Pair …" at bounding box center [829, 284] width 1009 height 111
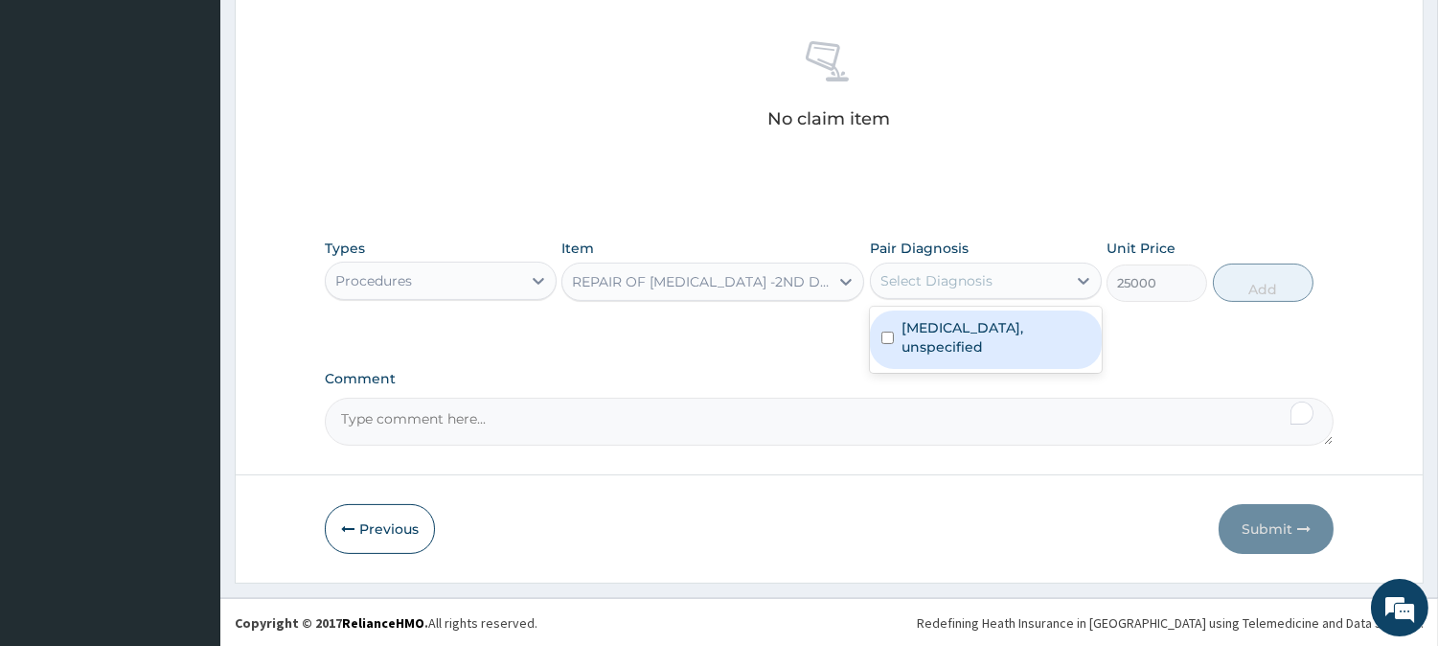
click at [946, 276] on div "Select Diagnosis" at bounding box center [937, 280] width 112 height 19
click at [884, 337] on input "checkbox" at bounding box center [888, 338] width 12 height 12
checkbox input "true"
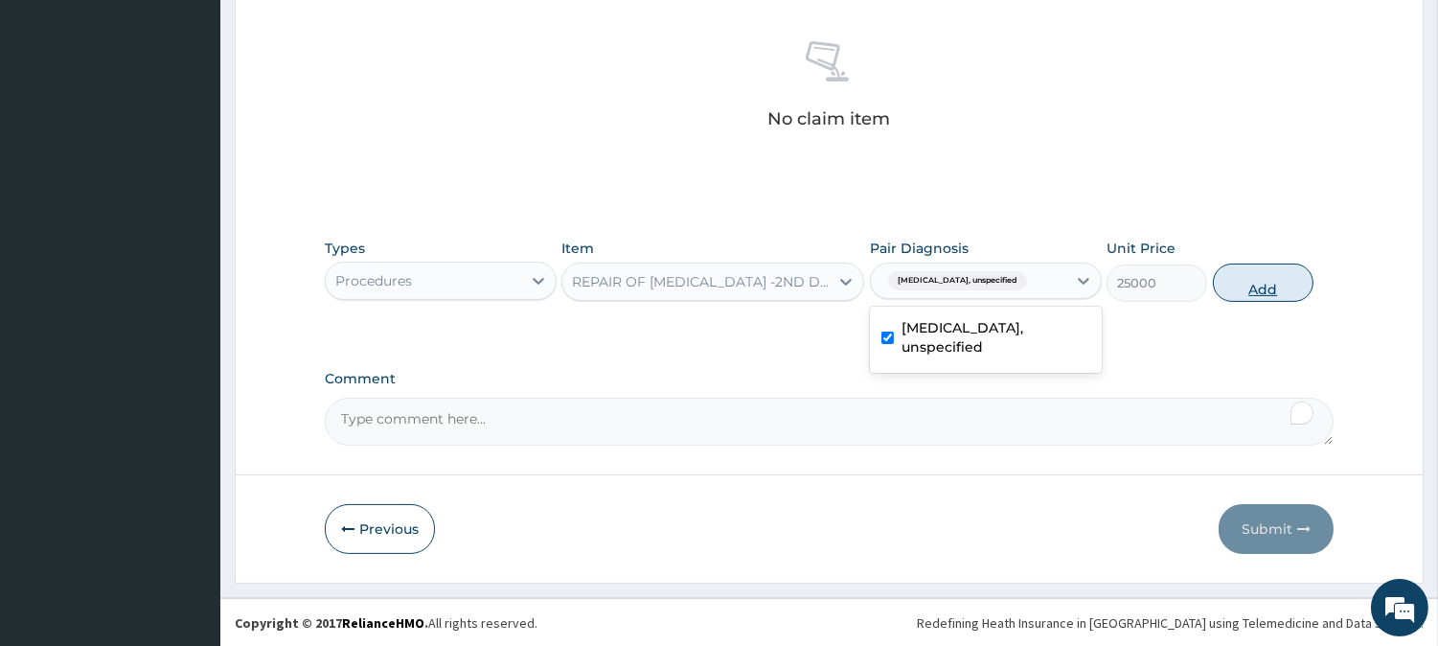
click at [1268, 281] on button "Add" at bounding box center [1263, 283] width 101 height 38
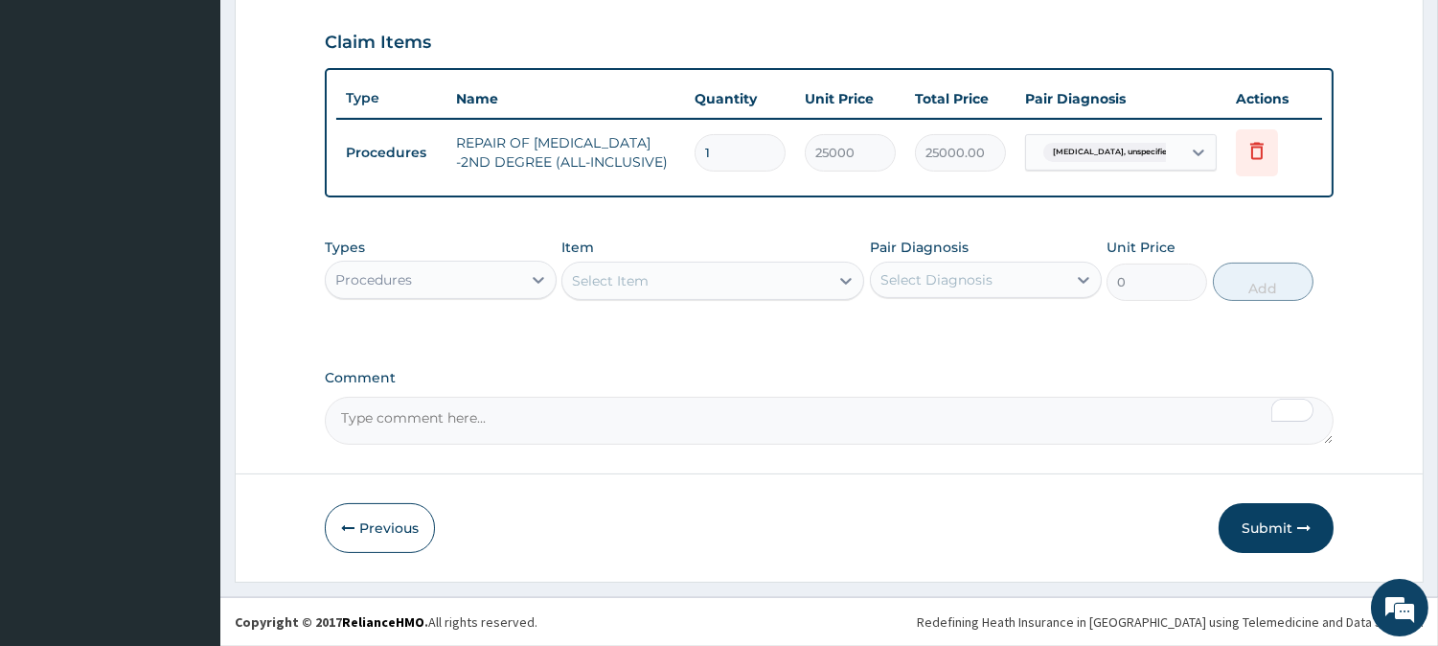
click at [1270, 539] on button "Submit" at bounding box center [1276, 528] width 115 height 50
click at [1256, 529] on div "Step 2 of 2 PA Code / Prescription Code Enter Code(Secondary Care Only) Encount…" at bounding box center [829, 19] width 1189 height 1125
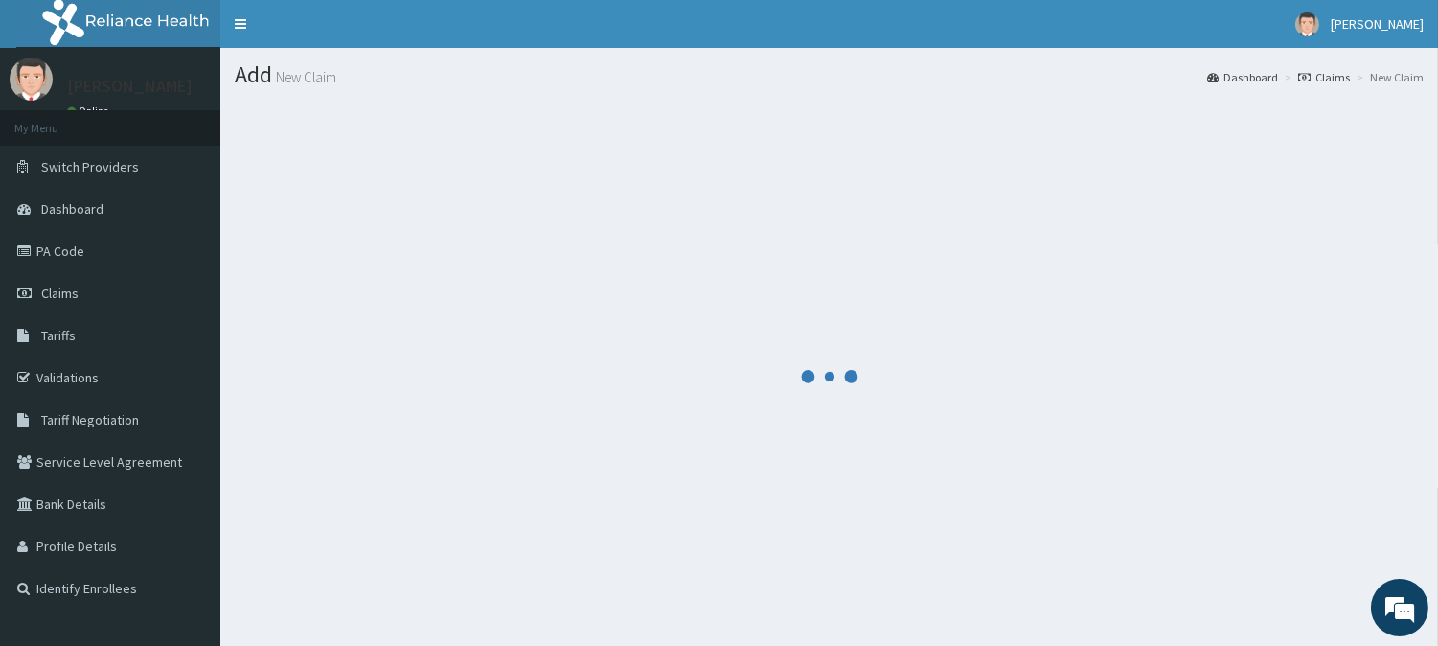
scroll to position [68, 0]
